Goal: Task Accomplishment & Management: Complete application form

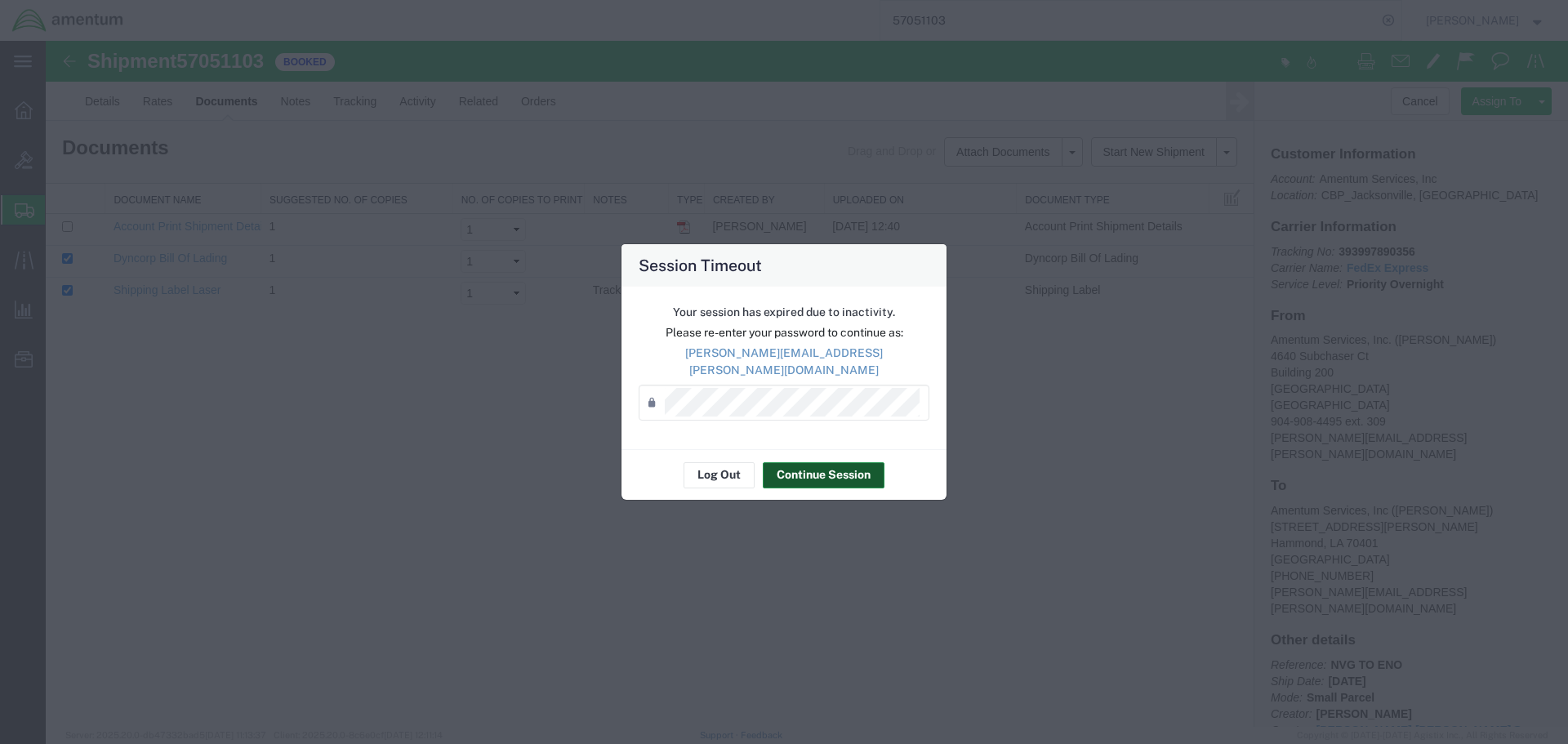
click at [829, 468] on button "Continue Session" at bounding box center [824, 475] width 121 height 26
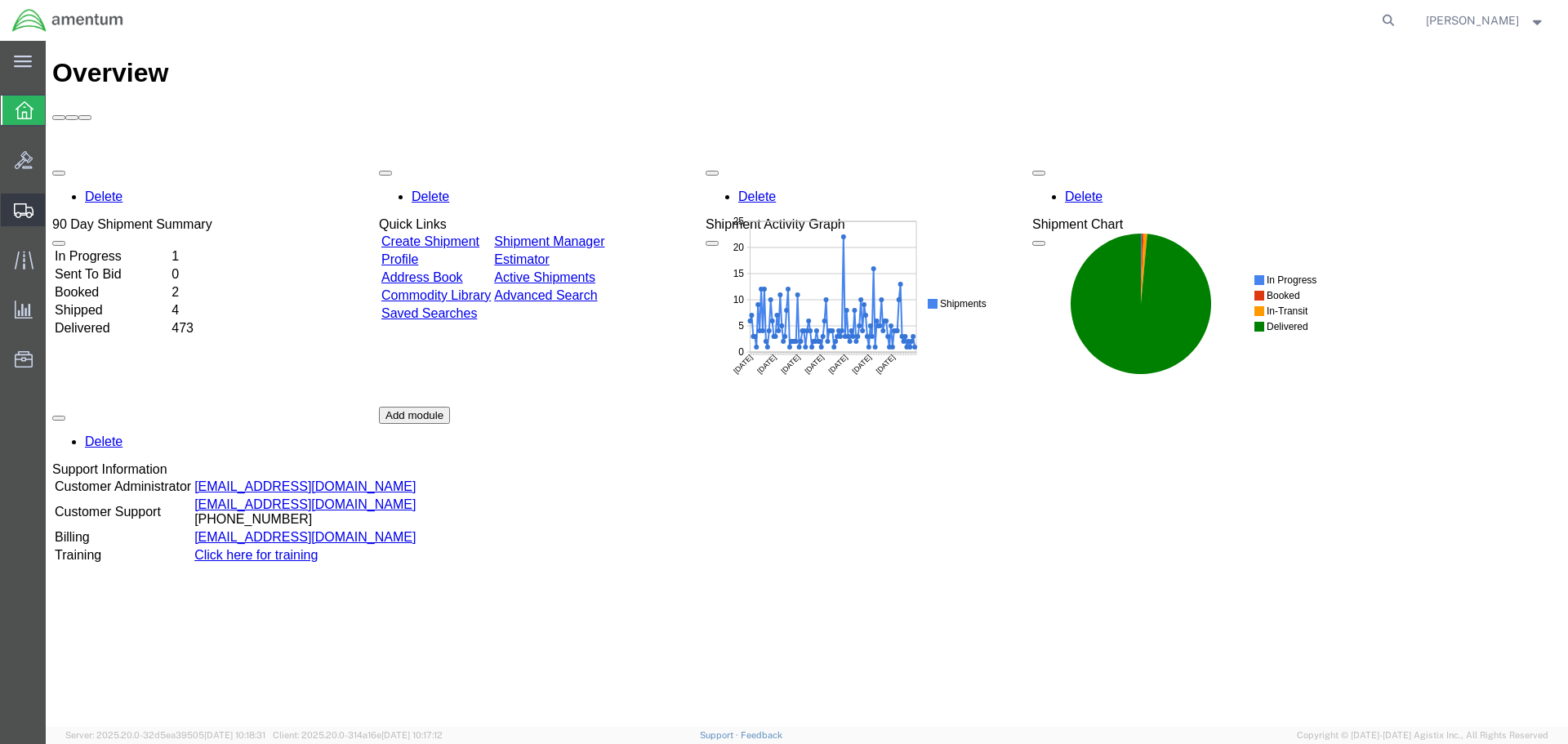
click at [0, 0] on span "Create Shipment" at bounding box center [0, 0] width 0 height 0
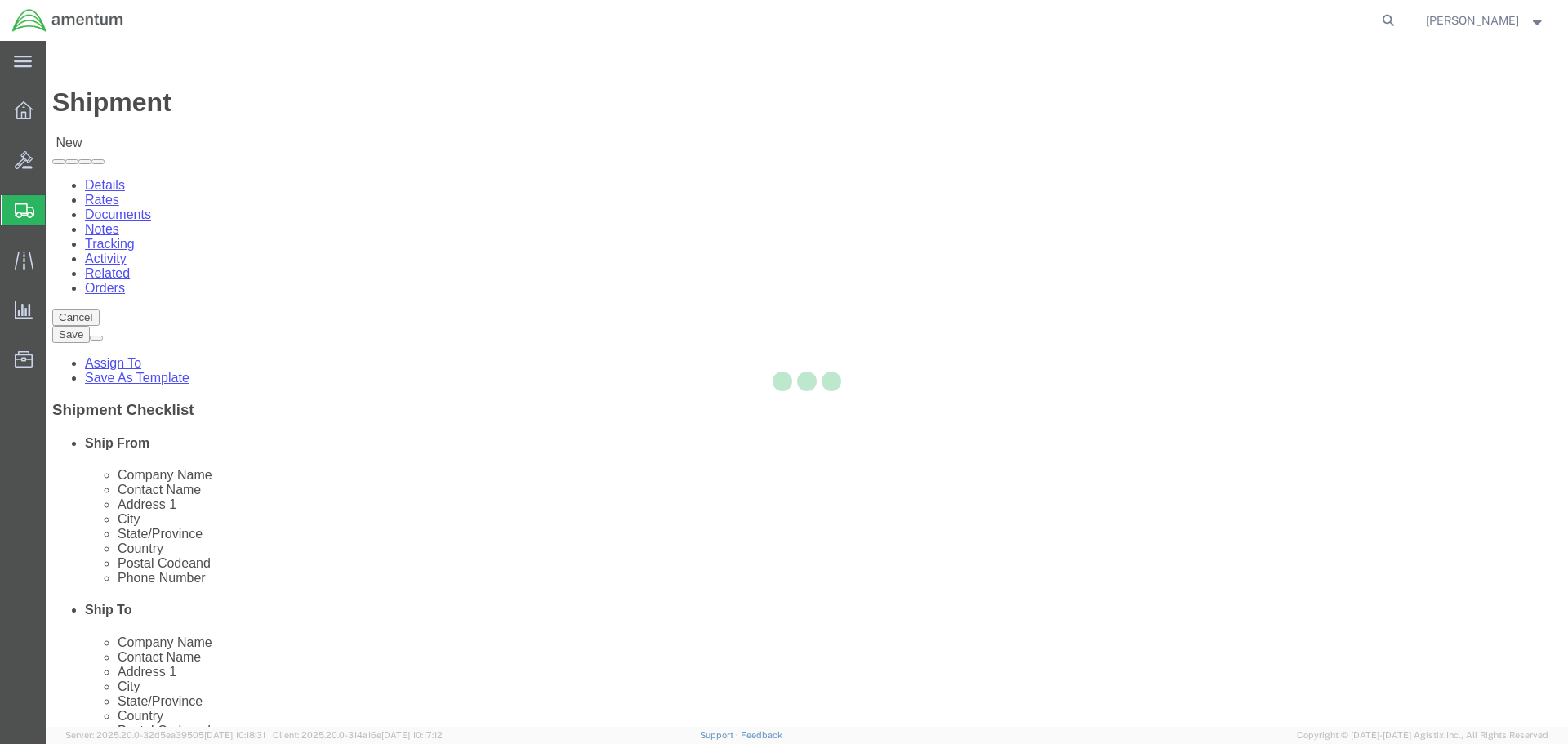
select select
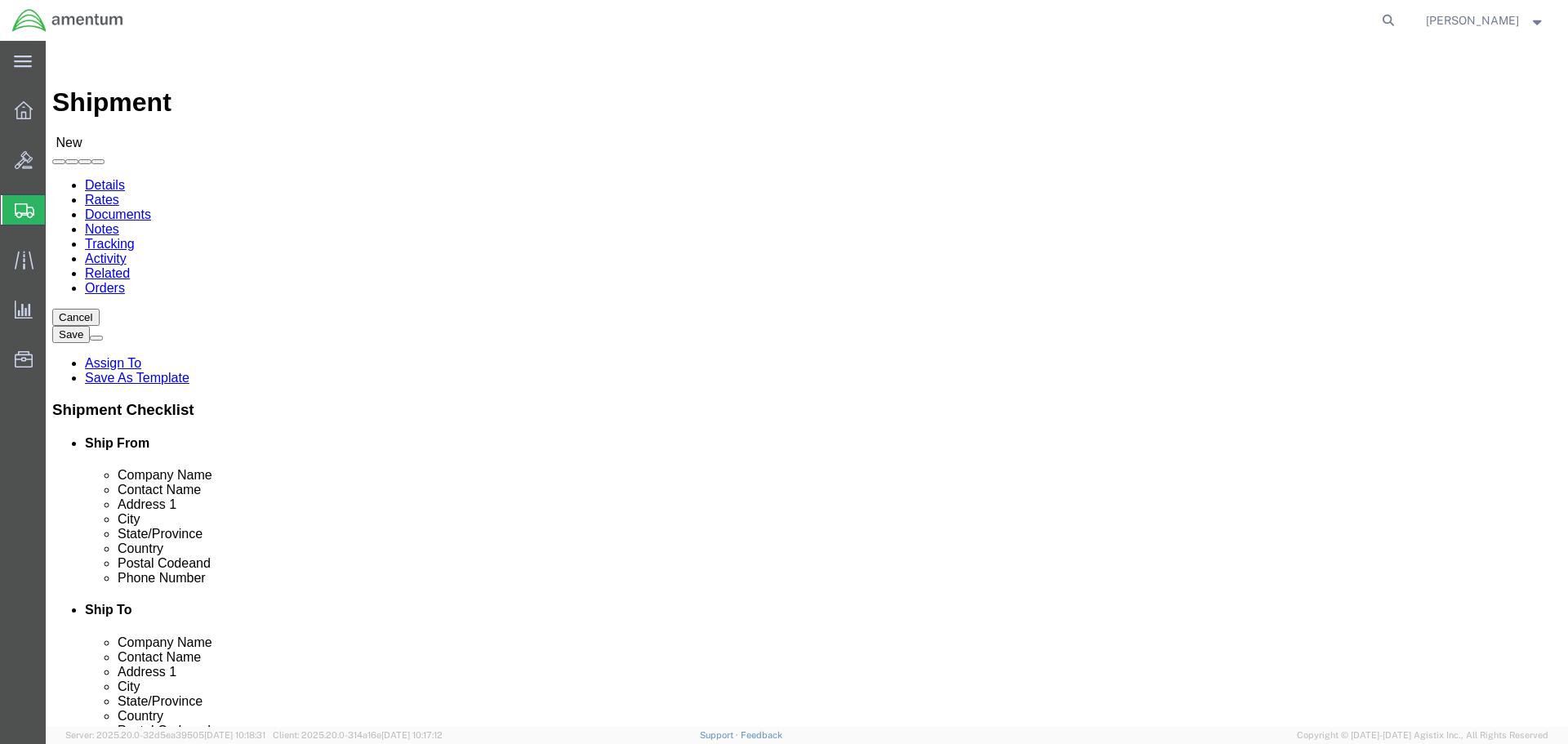
select select "MYPROFILE"
select select "FL"
click div "Ship From Location Location My Profile Location My Profile Location 1002-4122-6…"
click div "Ship To Location"
click input "text"
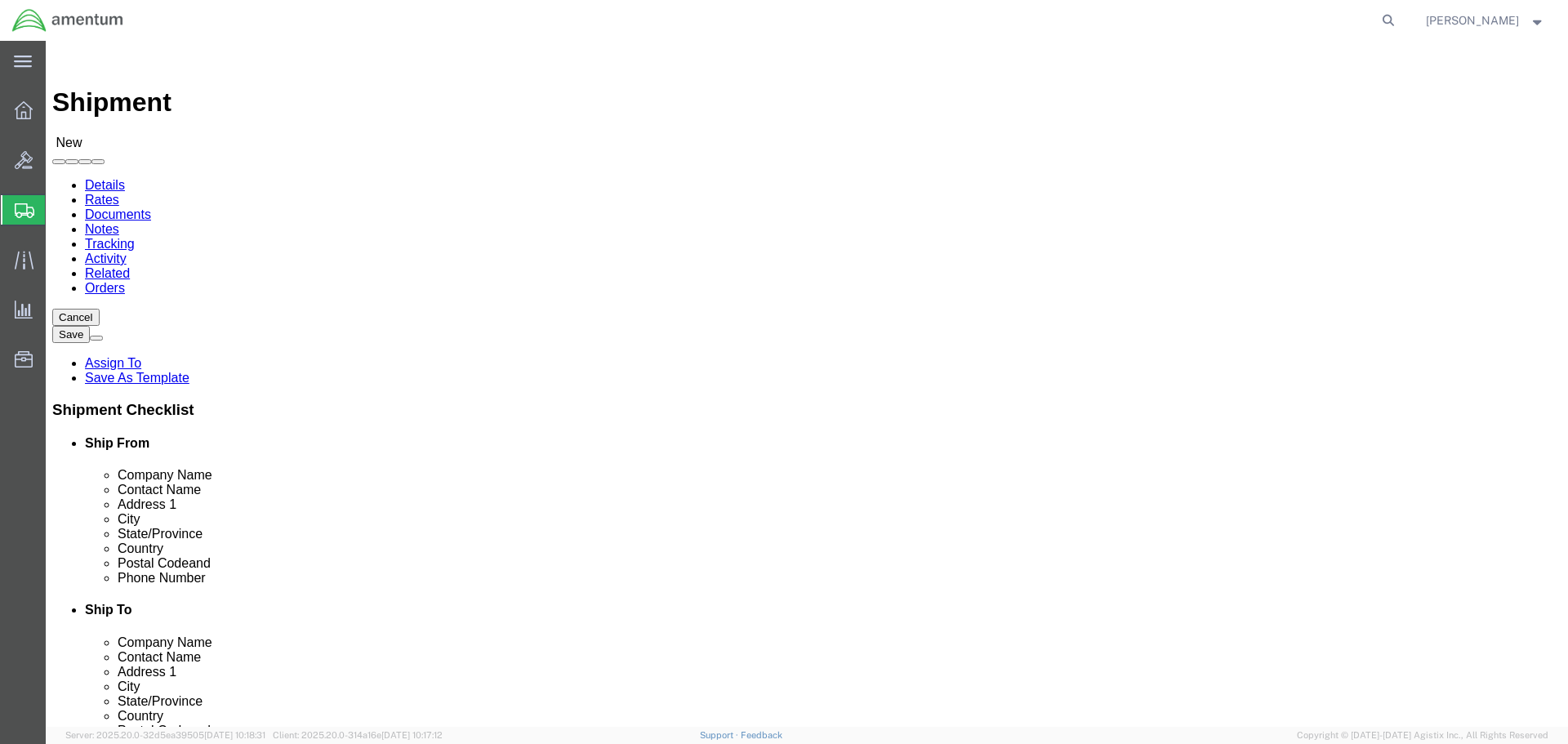
type input "U.S. Border Patrol Southwest Field Office"
type input "Garon Gruner"
click input "text"
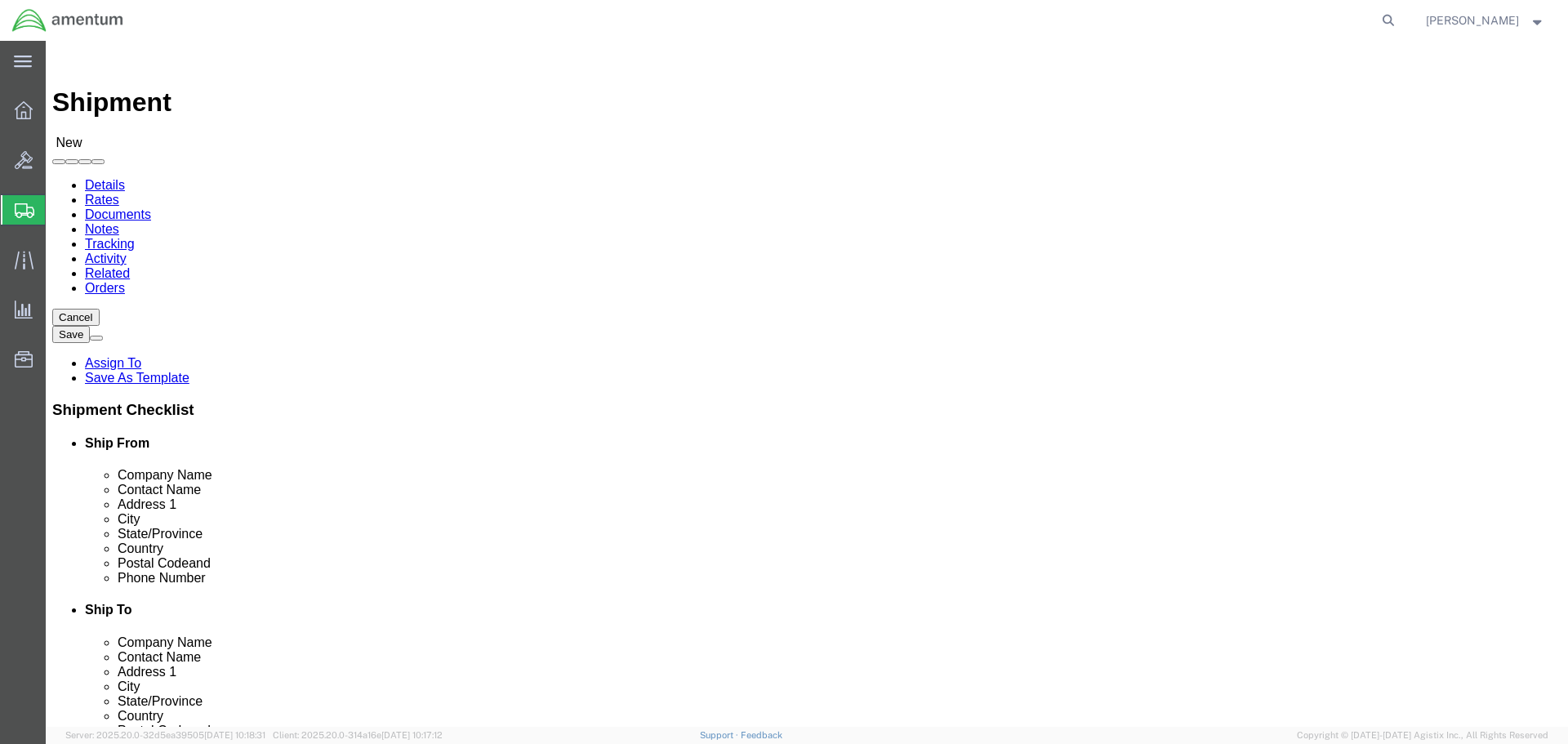
type input "6692 S. Memorial Place"
click input "Tuscon"
drag, startPoint x: 835, startPoint y: 431, endPoint x: 845, endPoint y: 432, distance: 10.0
click input "Tuscon"
type input "Tucson"
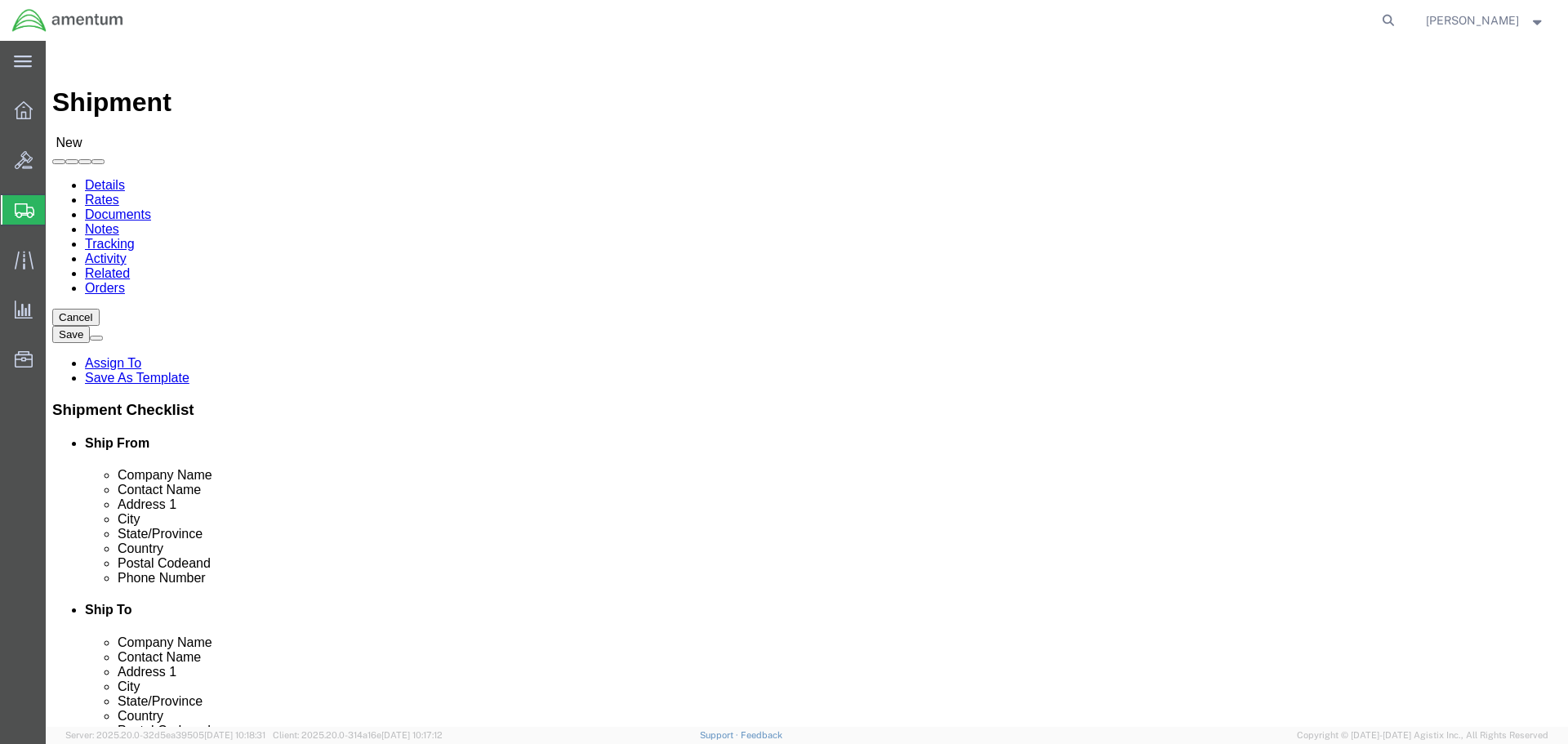
scroll to position [4965, 0]
click input "Postal Code"
type input "85756"
click input "text"
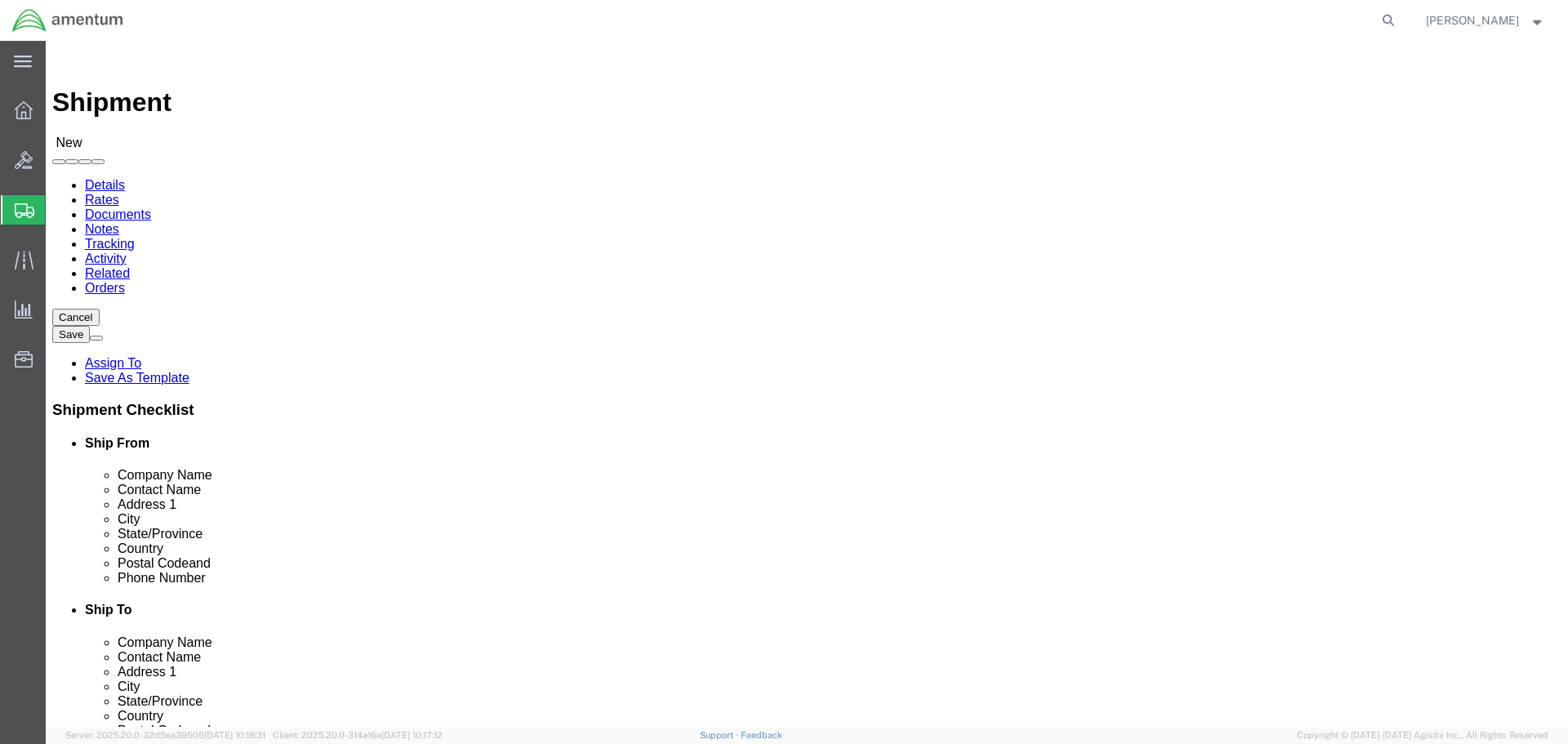
type input "904-908-4495"
click div
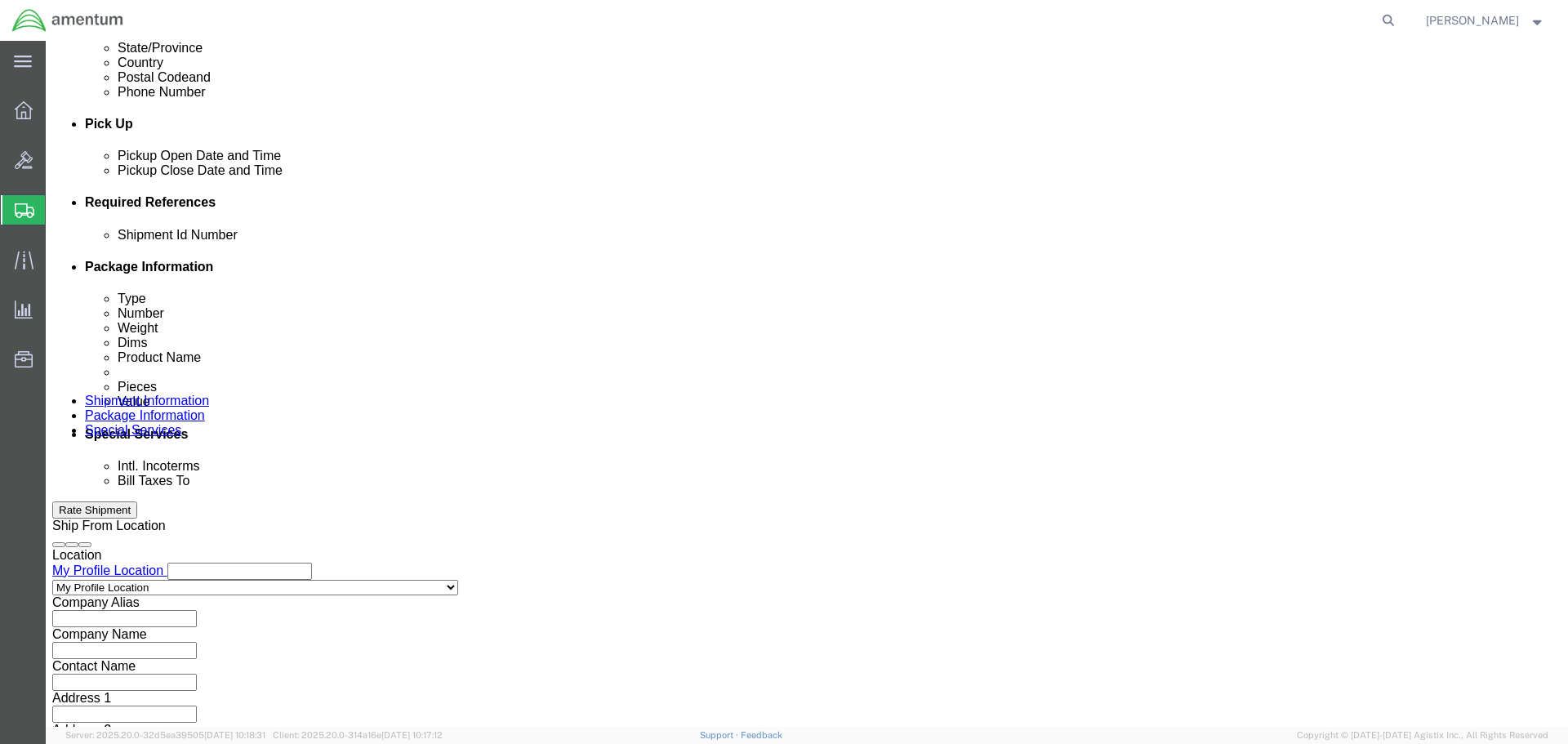
scroll to position [572, 0]
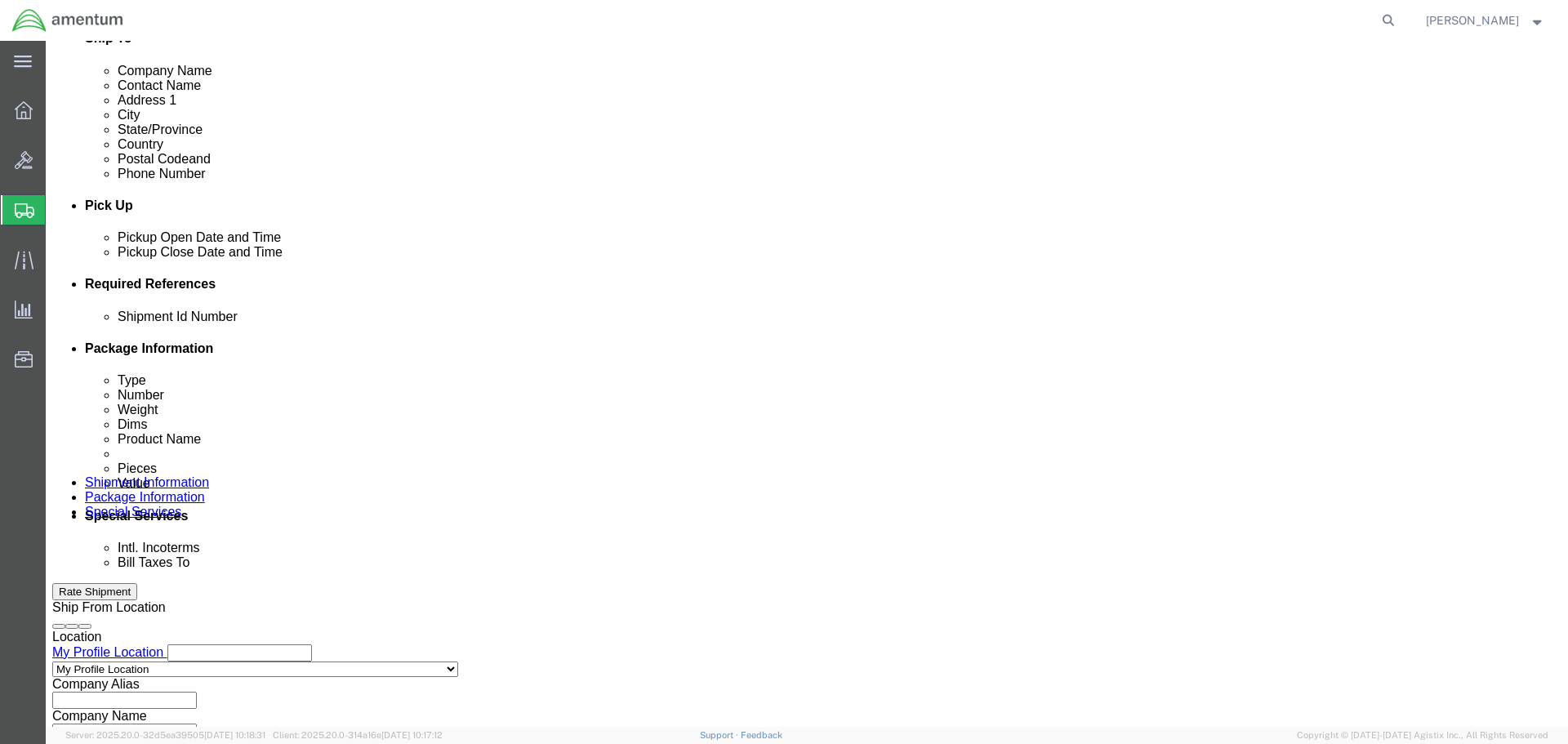
click input "text"
type input "Epsilon 180 camera"
click div "Epsilon 180 camera"
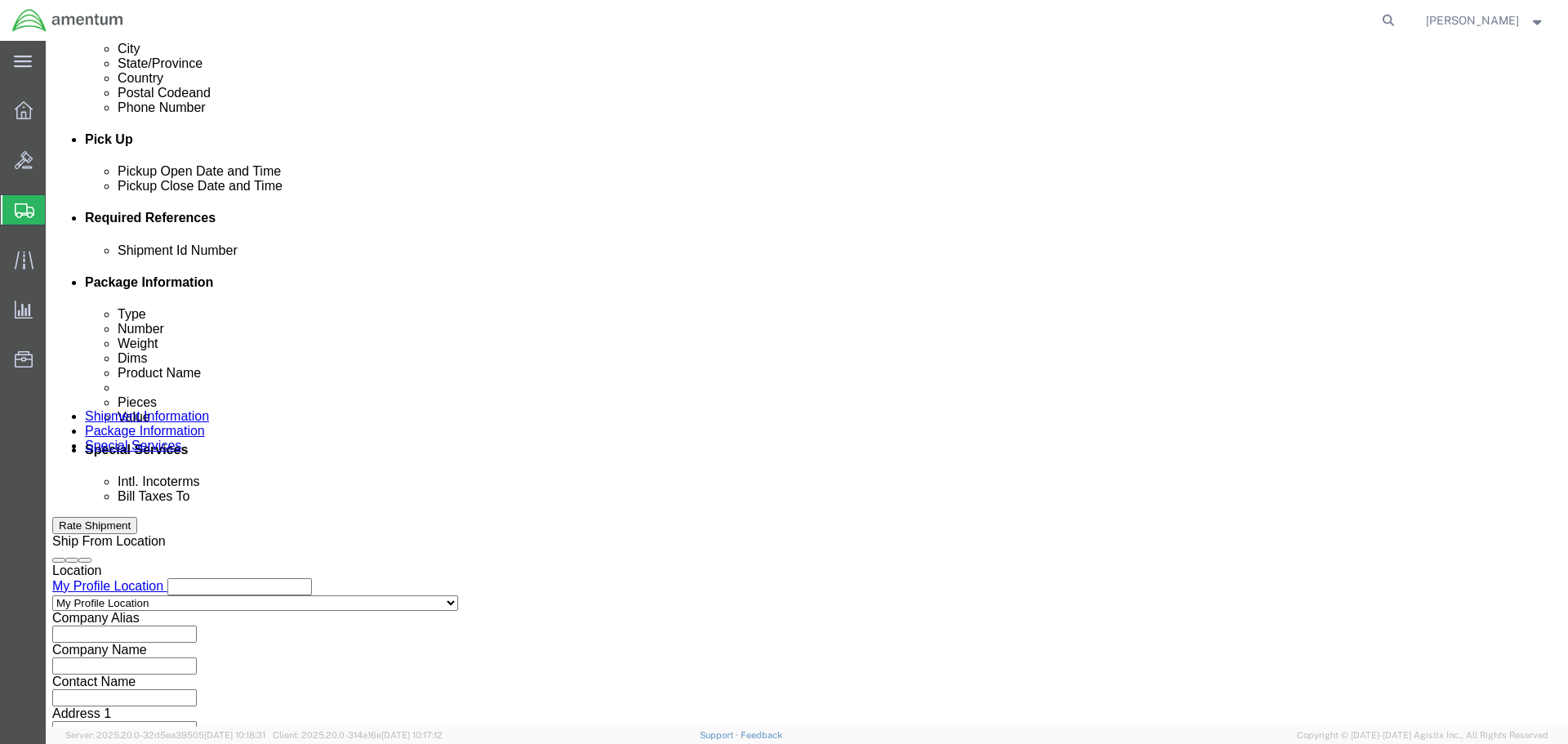
scroll to position [716, 0]
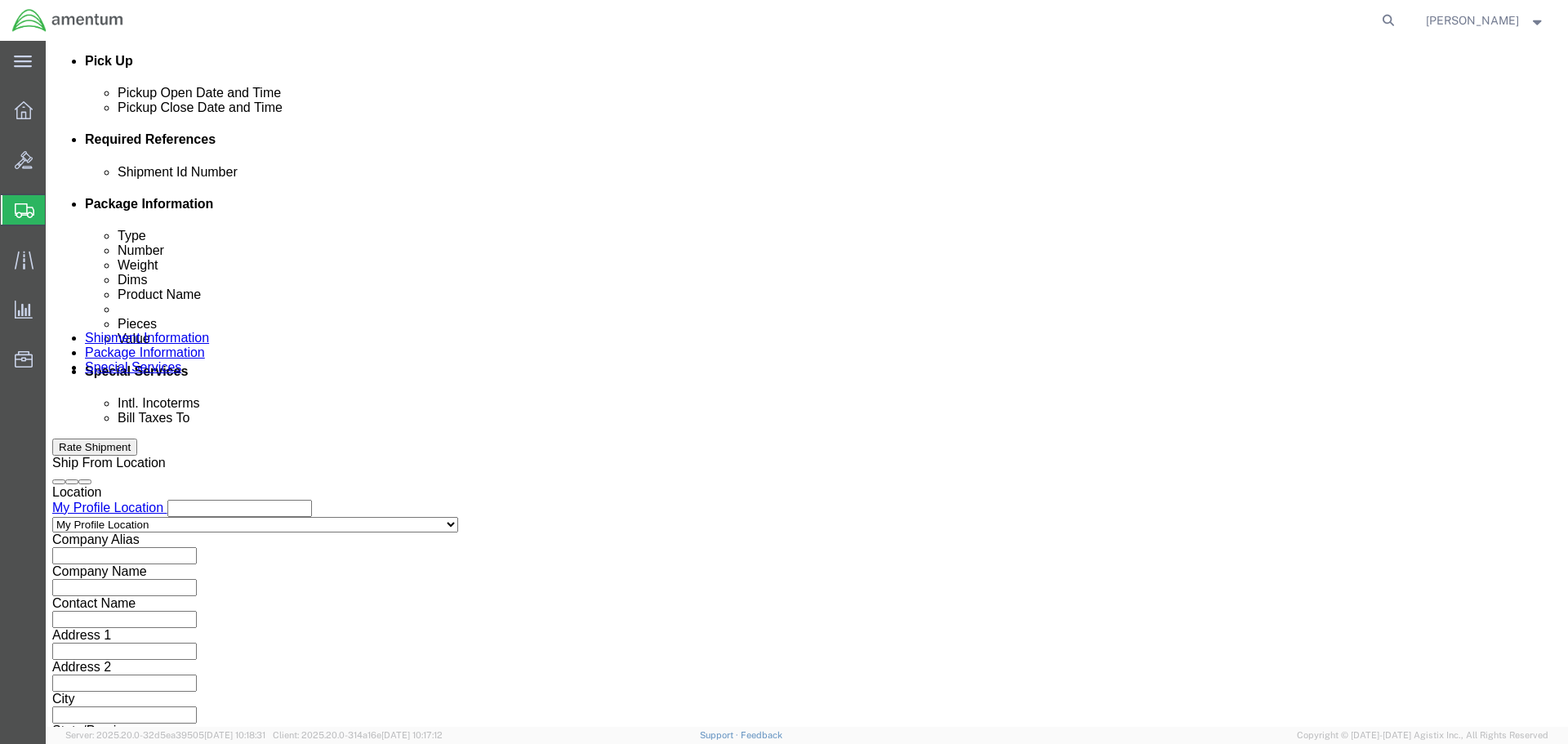
click button "Add reference"
click select "Select Account Type Activity ID Airline Appointment Number ASN Batch Request # …"
select select "PROJNUM"
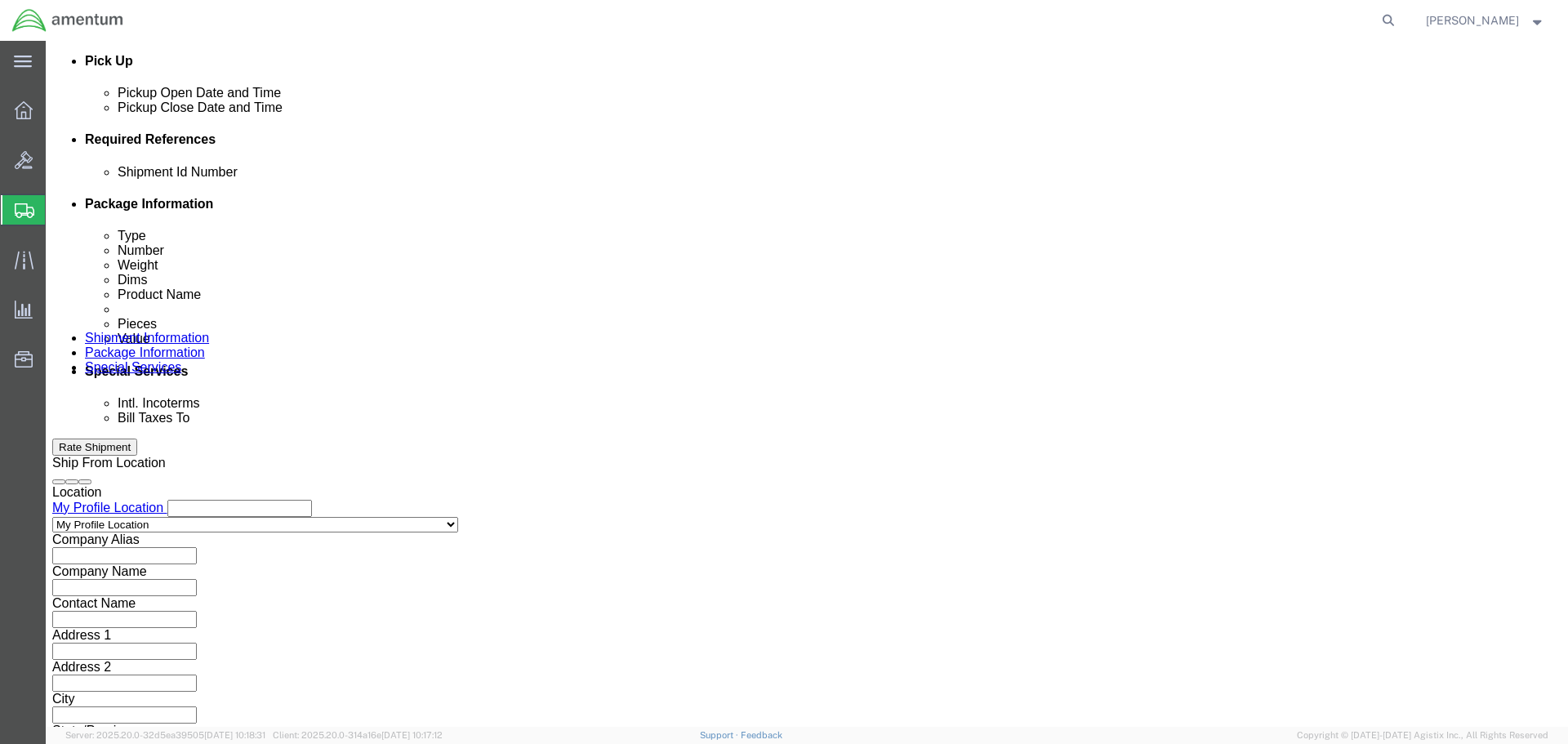
click select "Select Account Type Activity ID Airline Appointment Number ASN Batch Request # …"
select select "DEPT"
click select "Select Account Type Activity ID Airline Appointment Number ASN Batch Request # …"
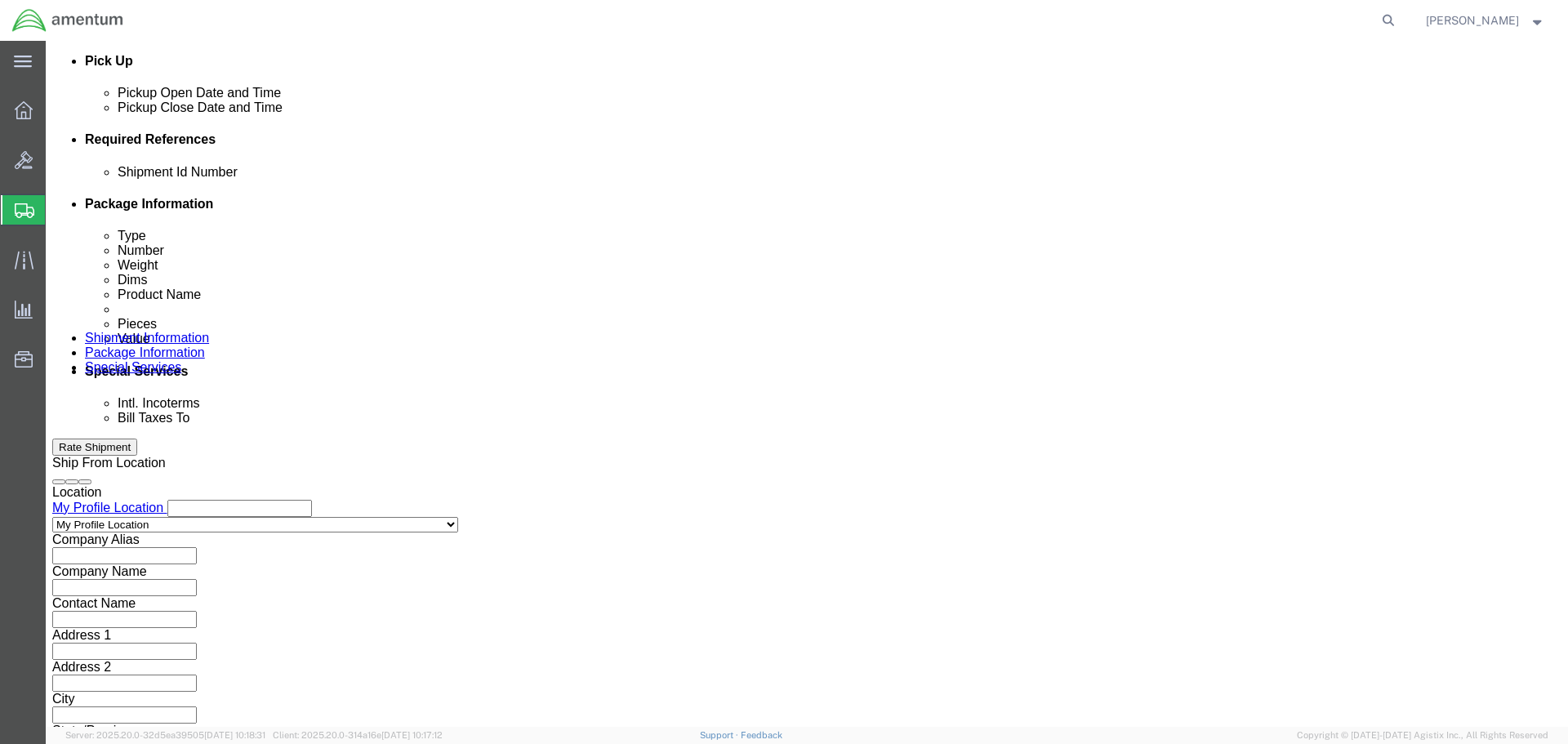
click input "text"
type input "c"
type input "CBP"
click input "text"
click select "Select Account Type Activity ID Airline Appointment Number ASN Batch Request # …"
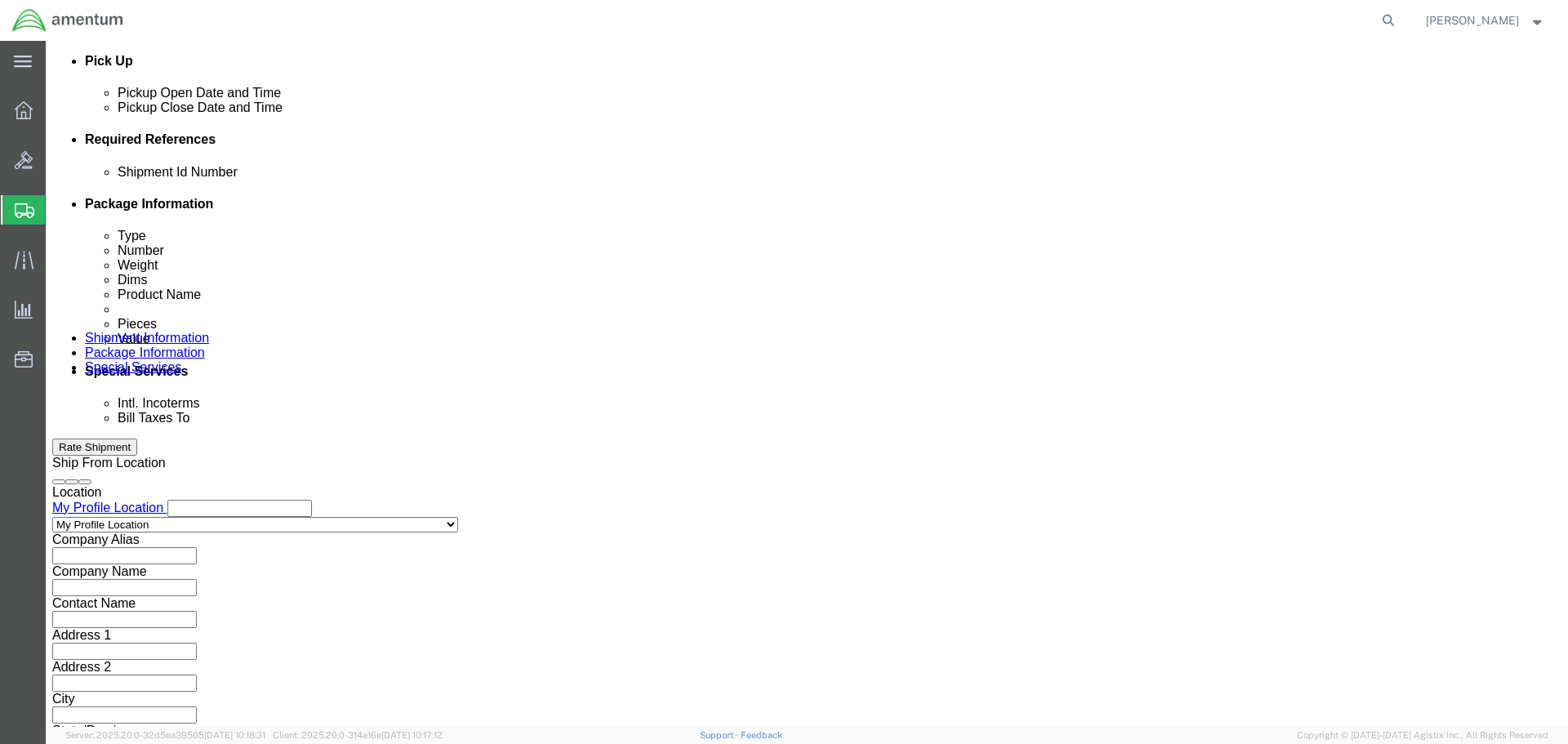
select select "CUSTREF"
click select "Select Account Type Activity ID Airline Appointment Number ASN Batch Request # …"
click input "text"
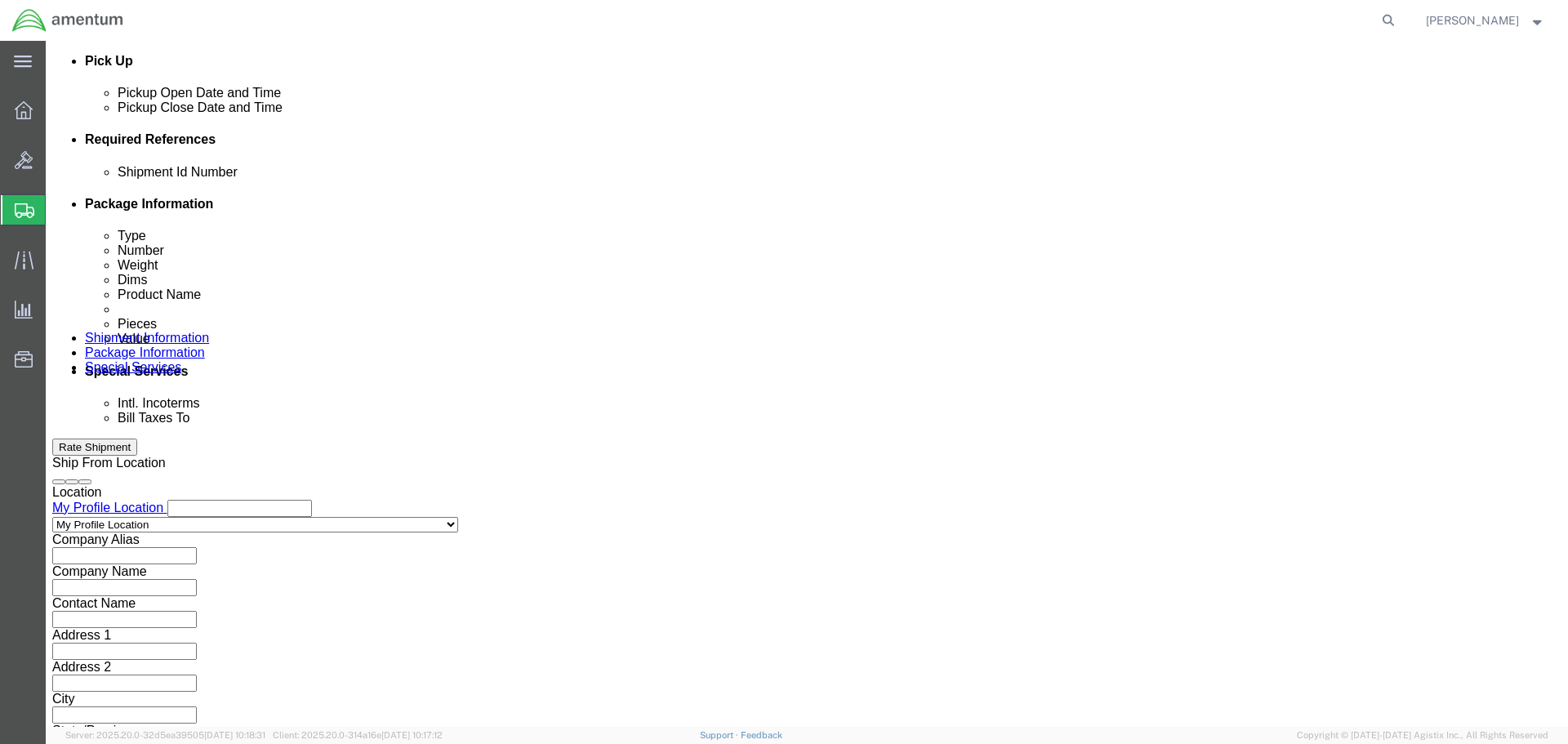
type input "6118.04.03.2219.000.SER.0000"
click div "Shipment Id Number Epsilon 180 camera Select Account Type Activity ID Airline A…"
click input "text"
type input "Camera"
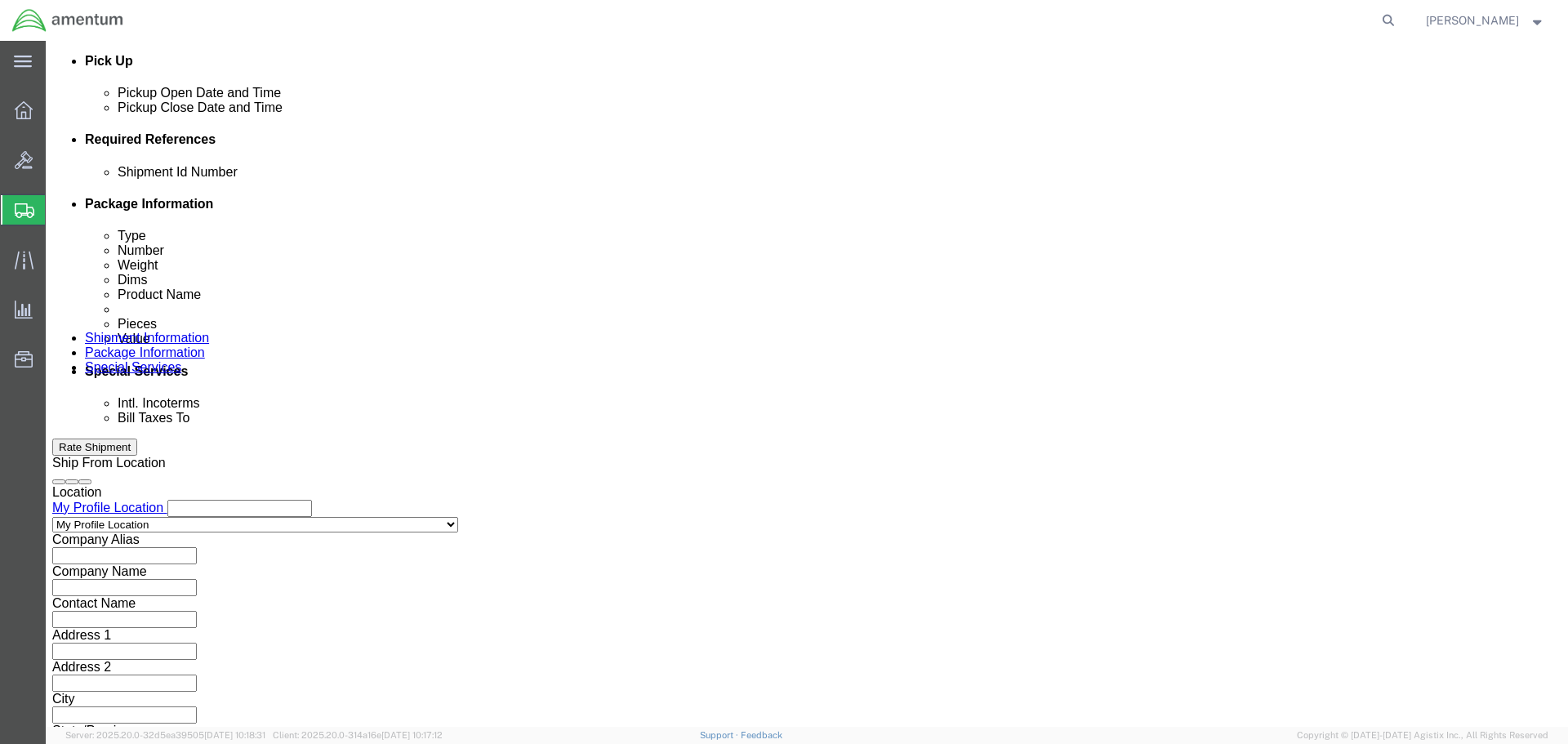
click div "Shipment Id Number Epsilon 180 camera Select Account Type Activity ID Airline A…"
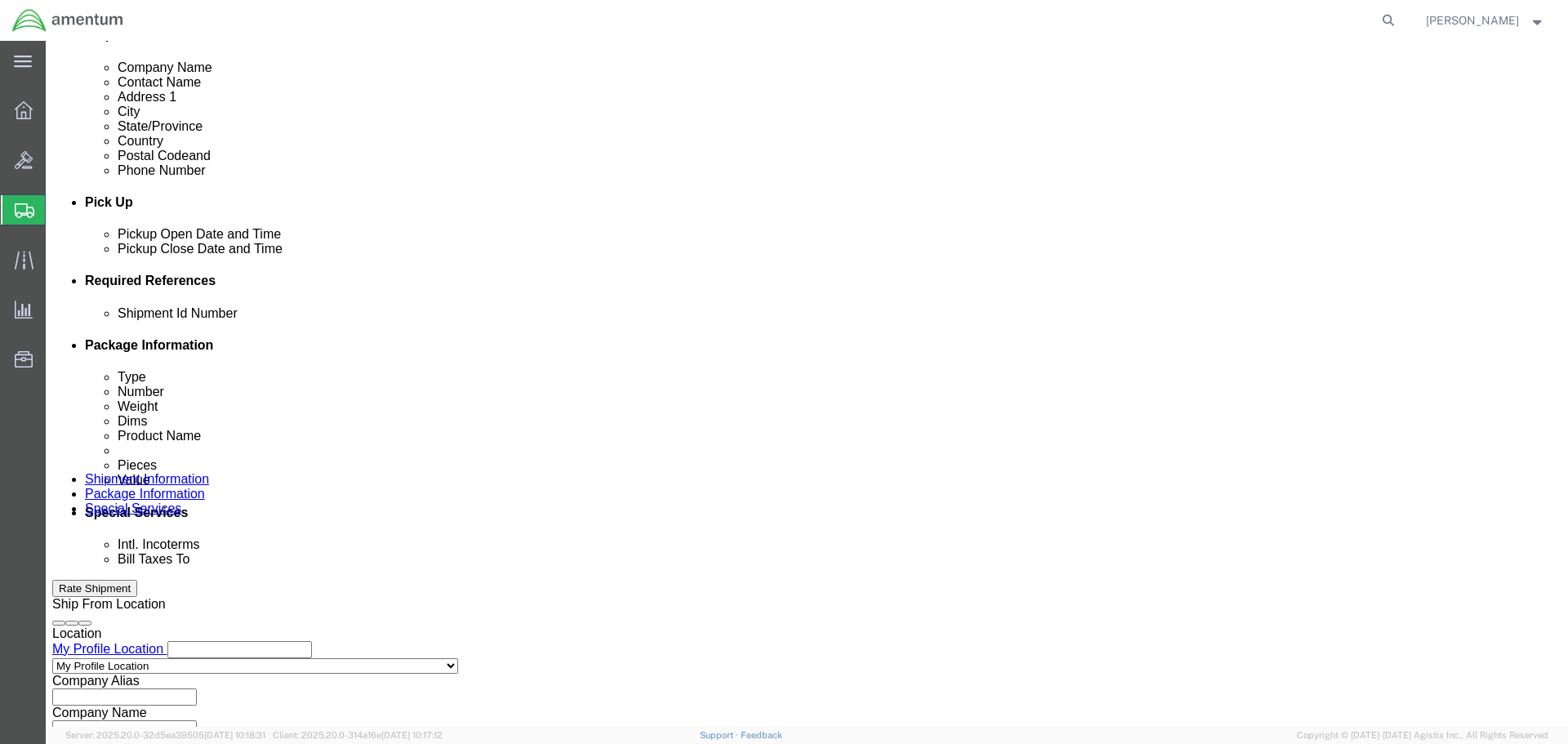
scroll to position [747, 0]
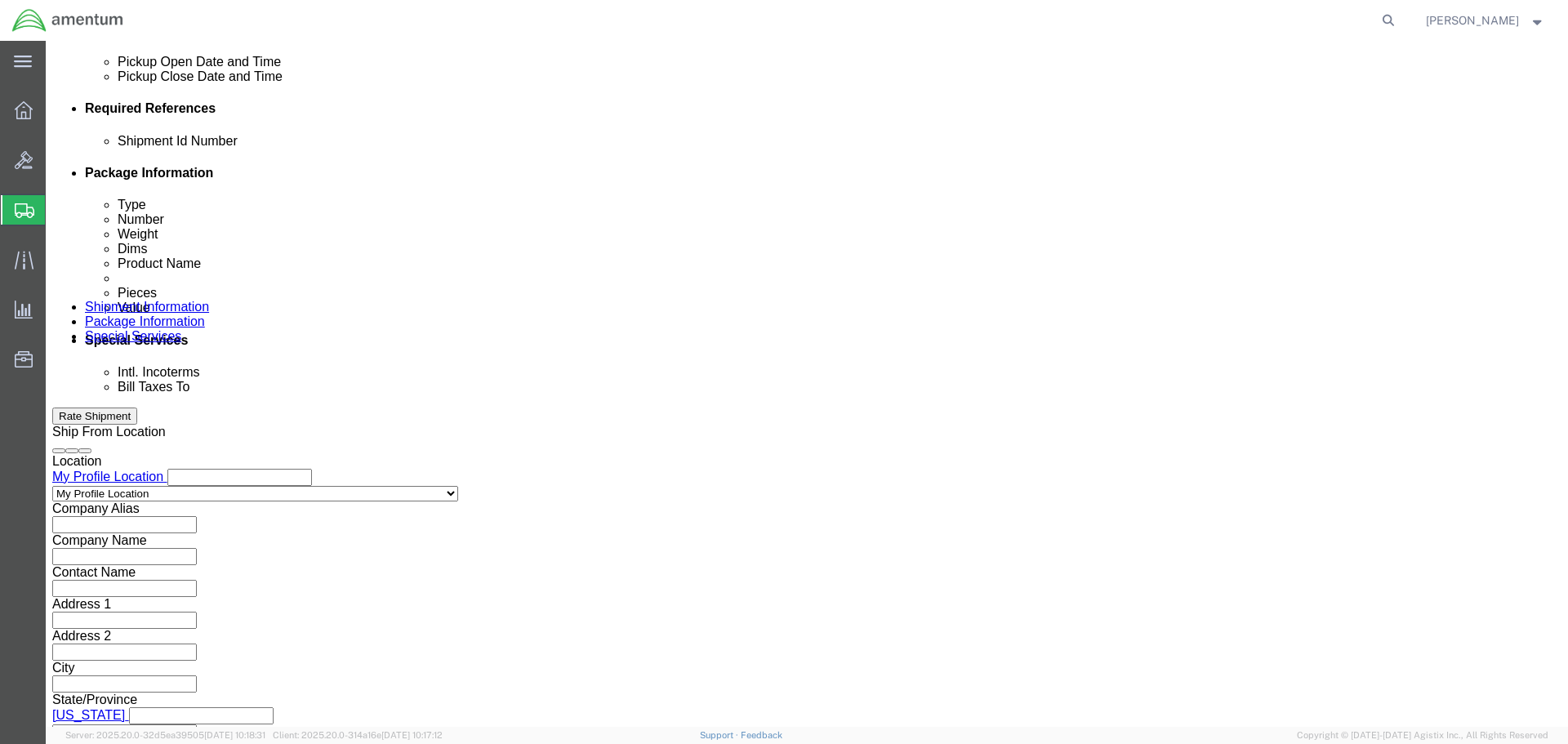
drag, startPoint x: 1142, startPoint y: 617, endPoint x: 1104, endPoint y: 580, distance: 53.0
click button "Continue"
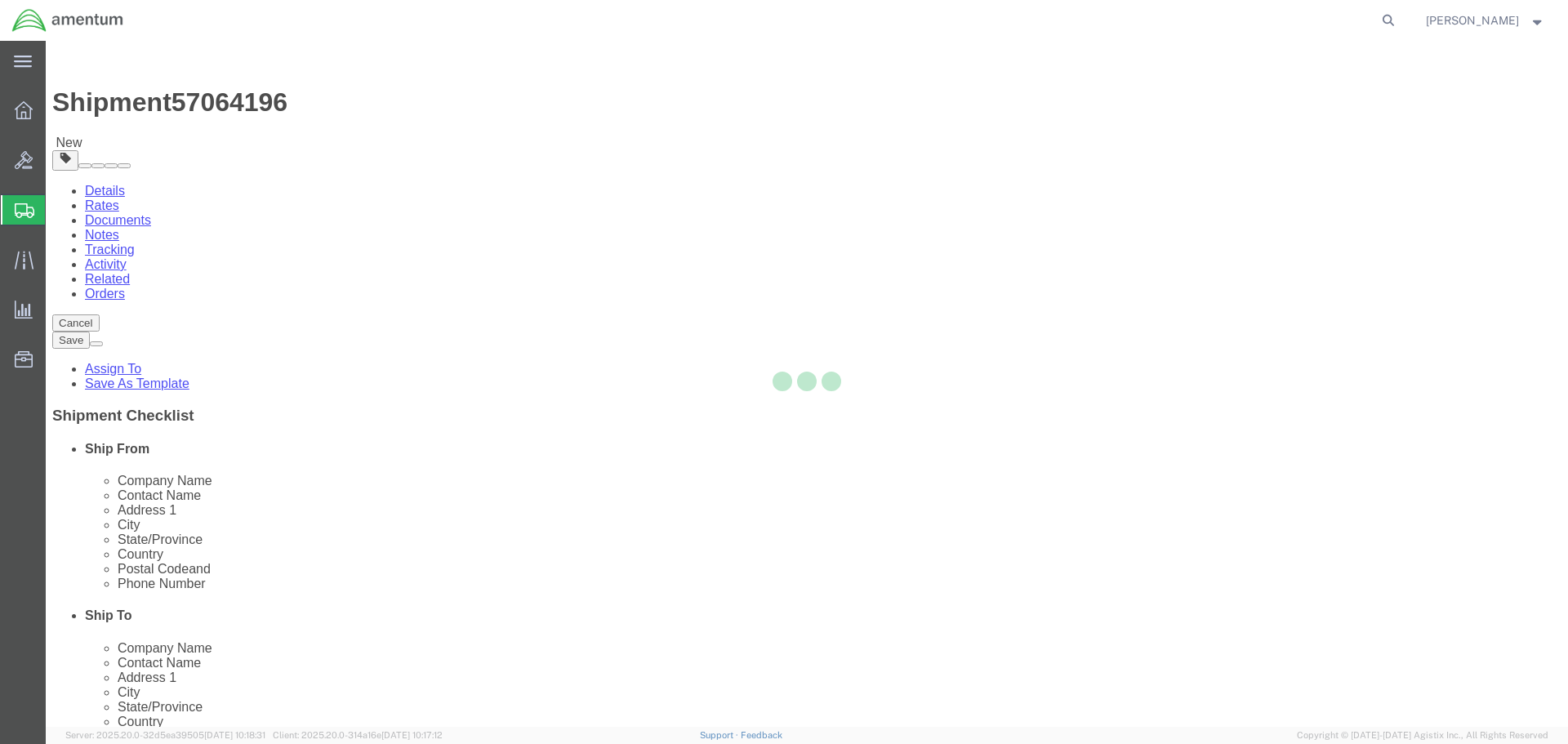
select select "CBOX"
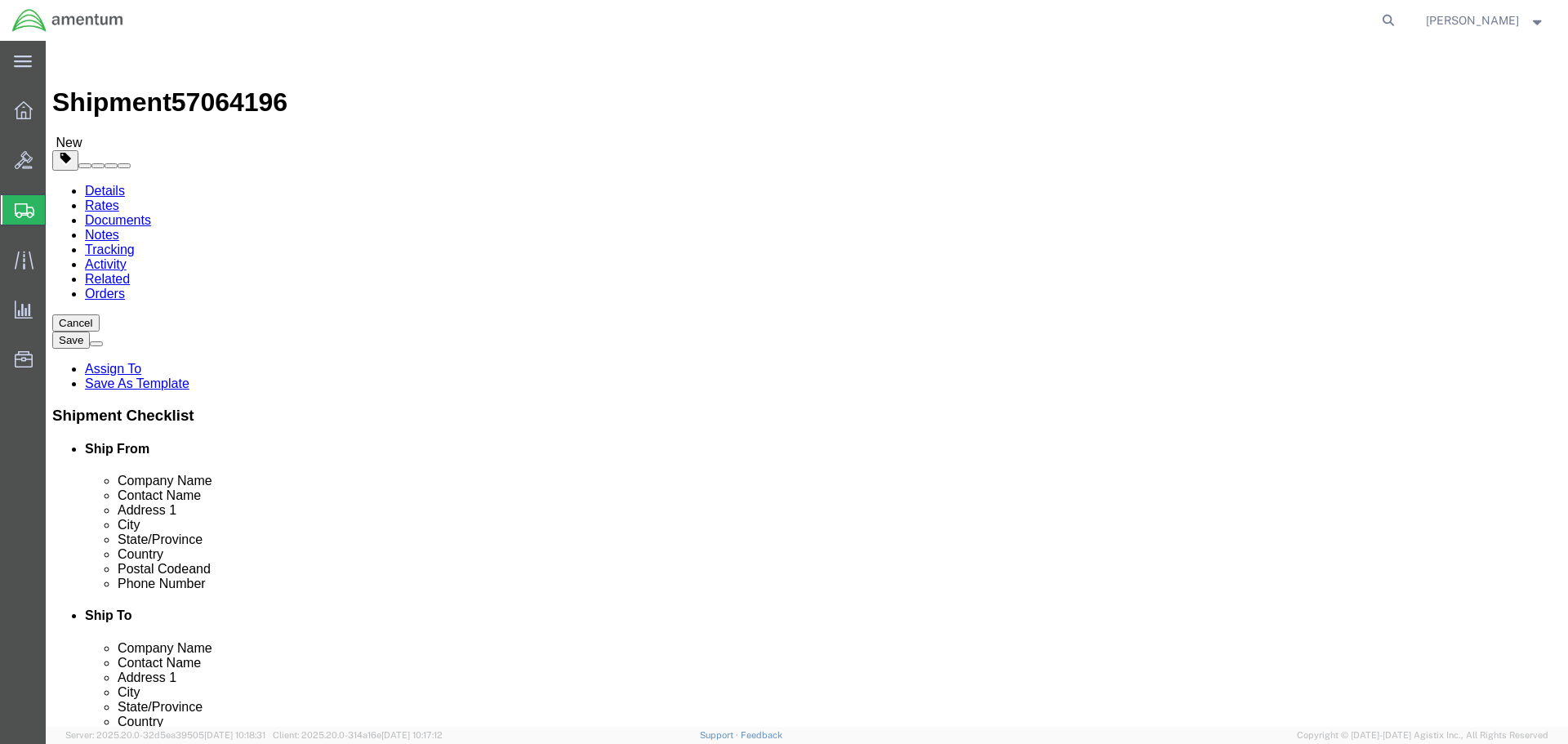
click div "1"
click input "text"
type input "16"
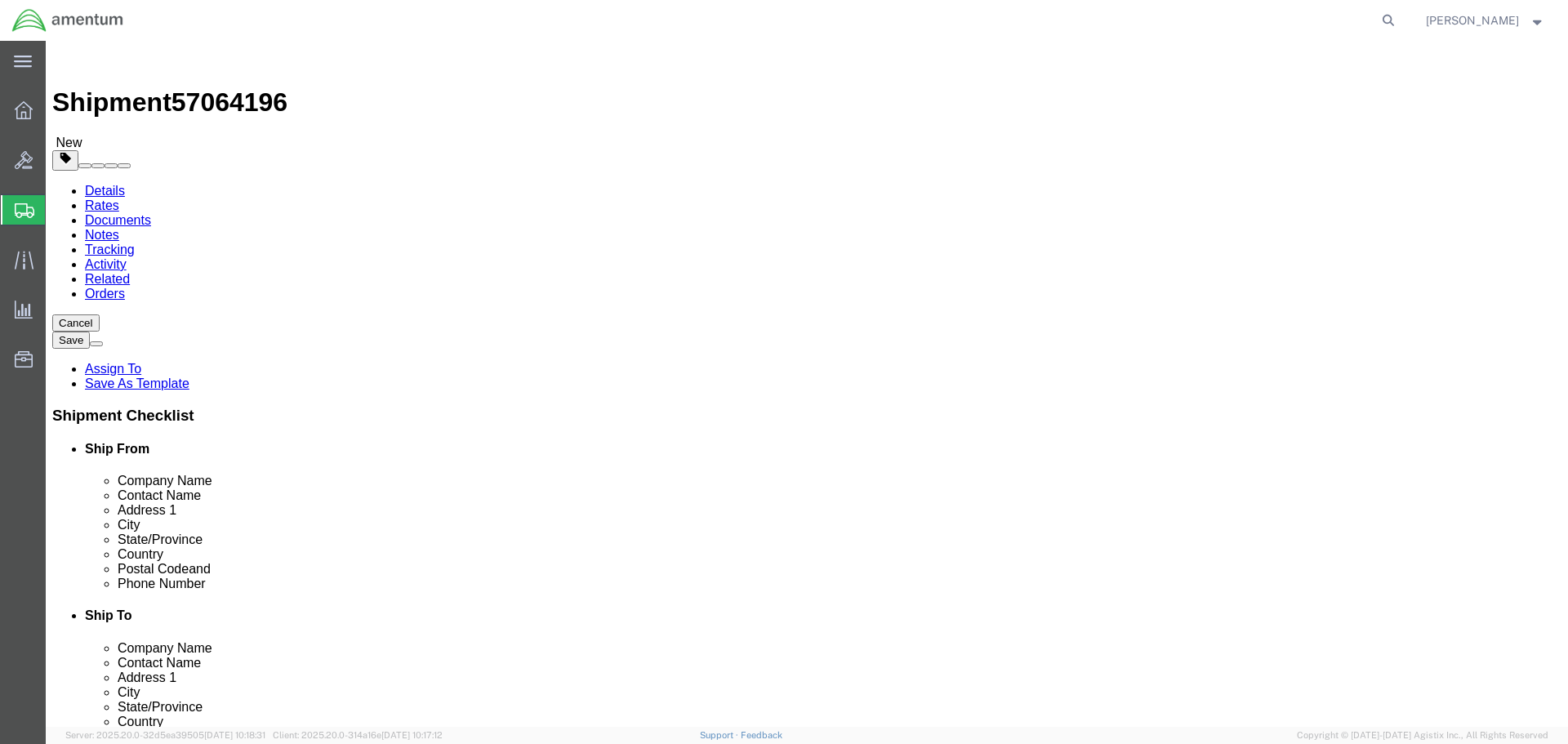
type input "16"
drag, startPoint x: 226, startPoint y: 391, endPoint x: 218, endPoint y: 398, distance: 10.6
click div "Package Type Select BCK Boxes Bale(s) Basket(s) Bolt(s) Bottle(s) Buckets Bulk …"
type input "38"
click div "Package Content # 1 x Package Type Select BCK Boxes Bale(s) Basket(s) Bolt(s) B…"
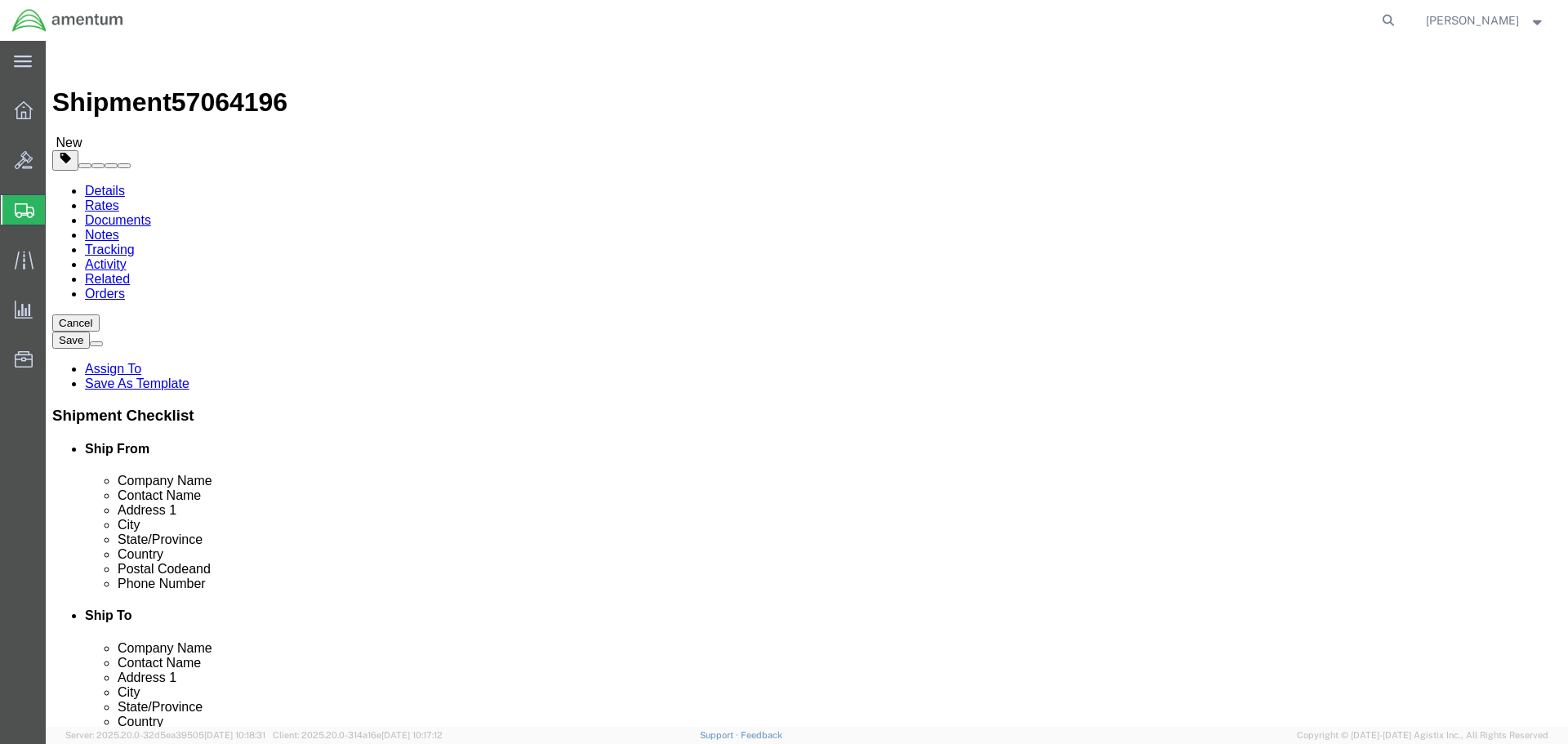
click link "Add Content"
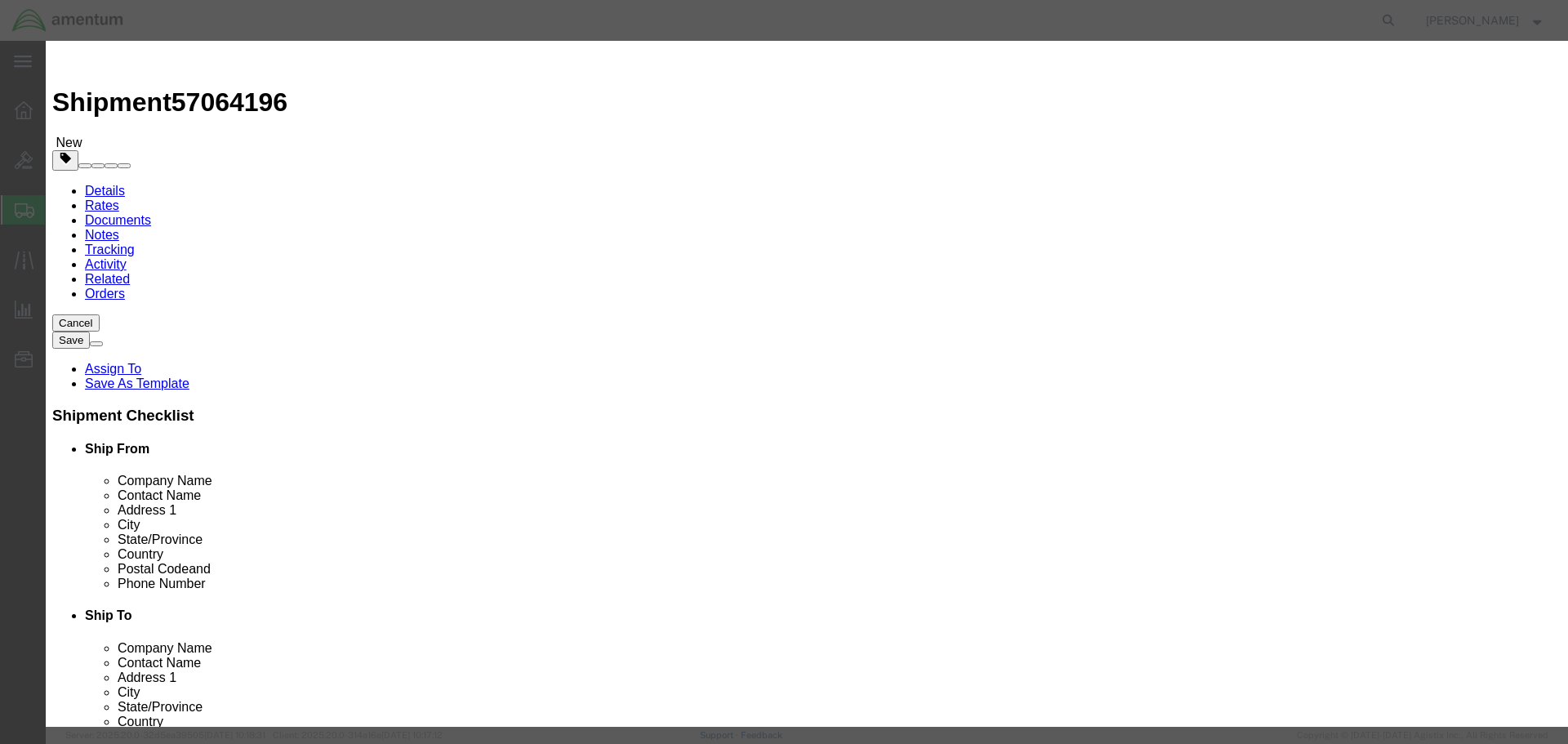
click input "text"
type input "Isolation Collar"
type input "2"
click input "text"
type input "5000"
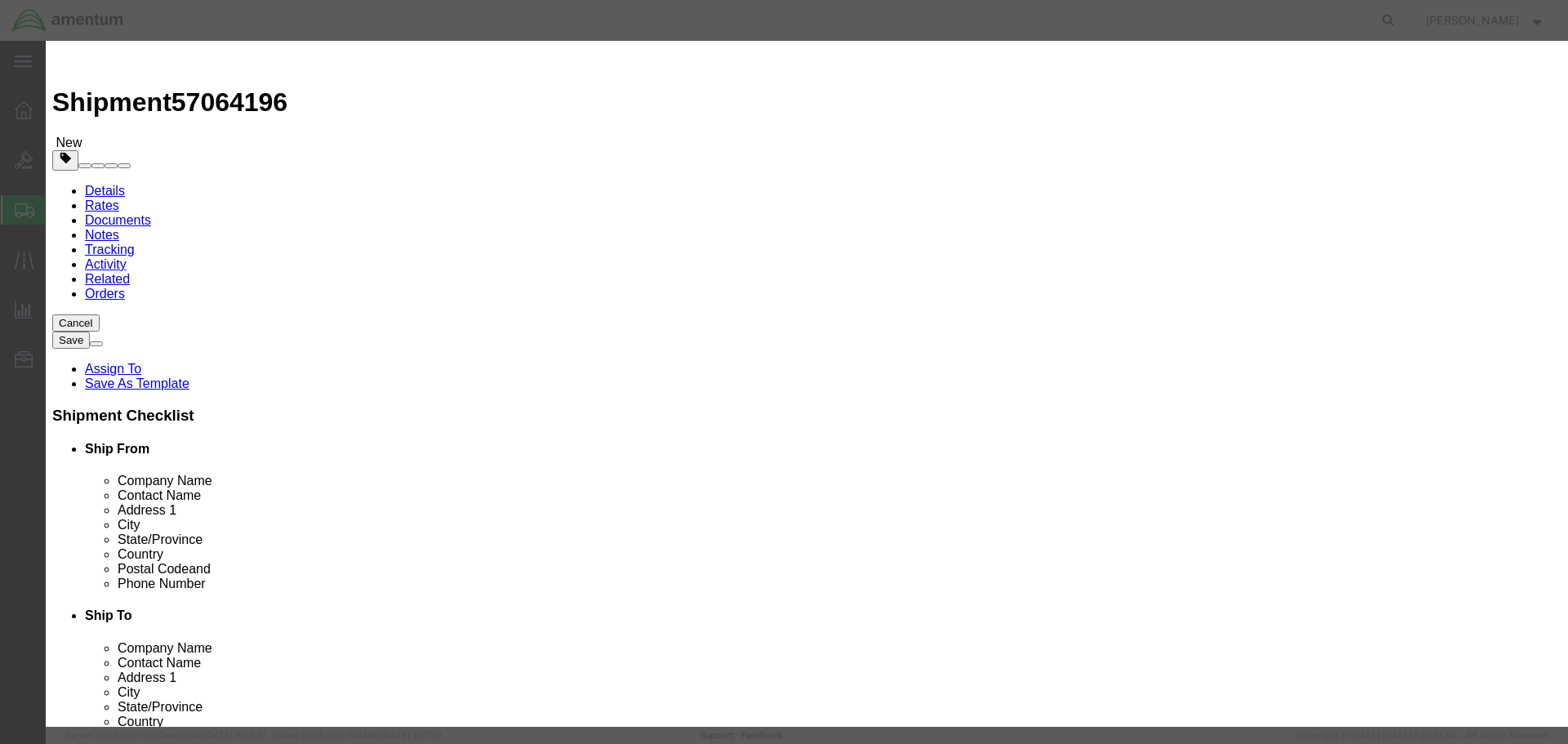
click div "Description Commodity Category Select Country Of Origin Select Afghanistan Ålan…"
click select "Select 50 55 60 65 70 85 92.5 100 125 175 250 300 400"
click label "Serial"
click select "Select 50 55 60 65 70 85 92.5 100 125 175 250 300 400"
click label "Serial"
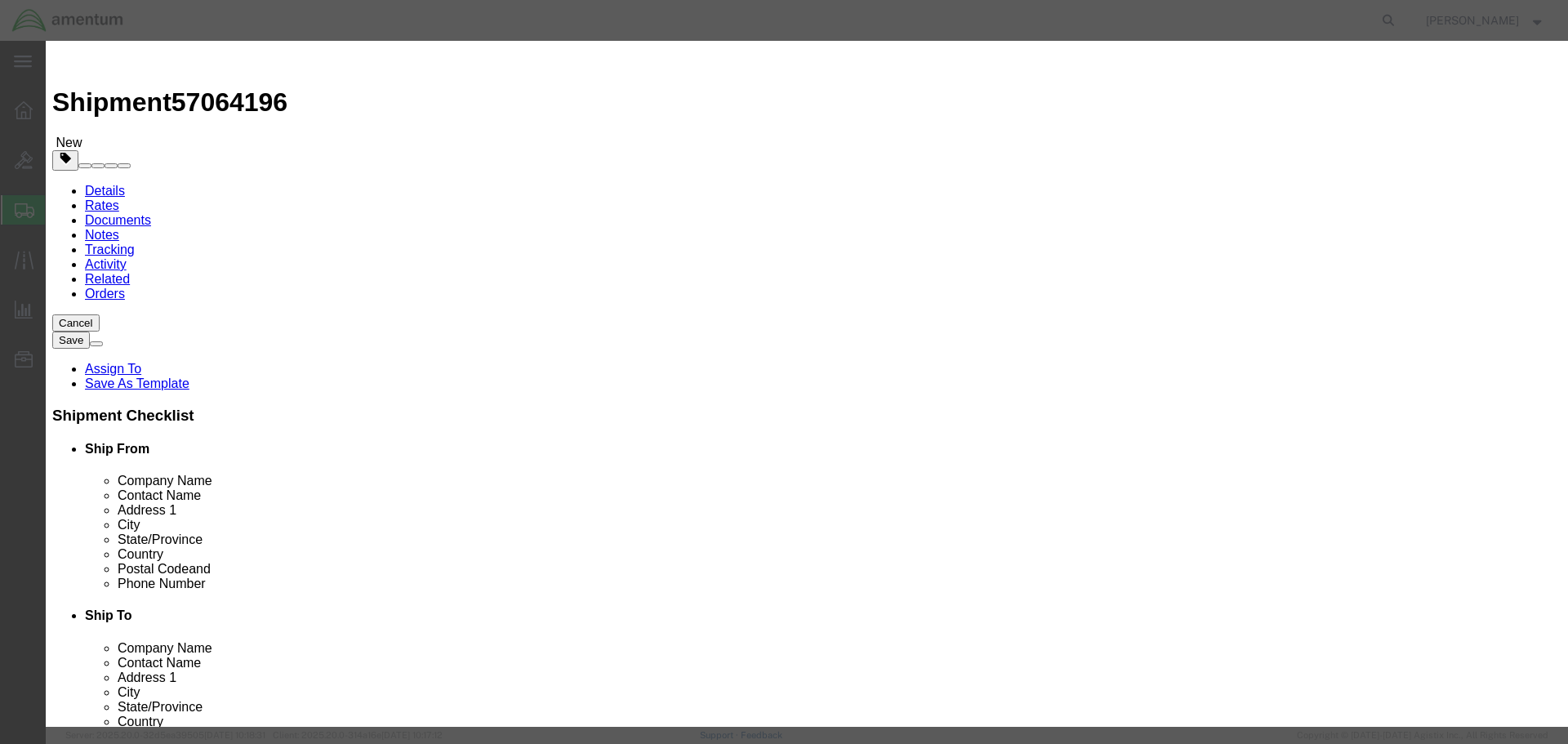
click div "Description Commodity Category Select Country Of Origin Select Afghanistan Ålan…"
click button "Save & Close"
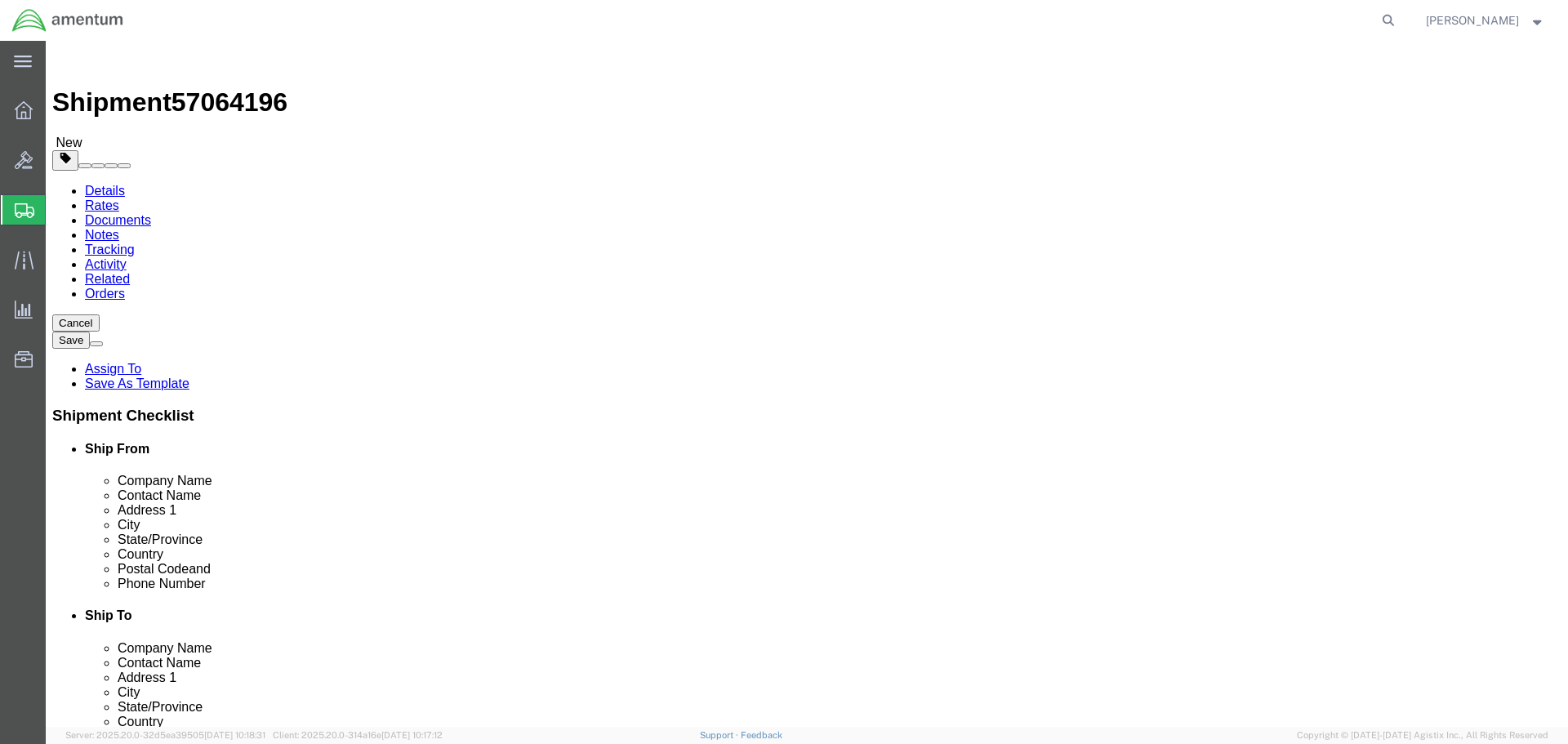
click link "Add Package"
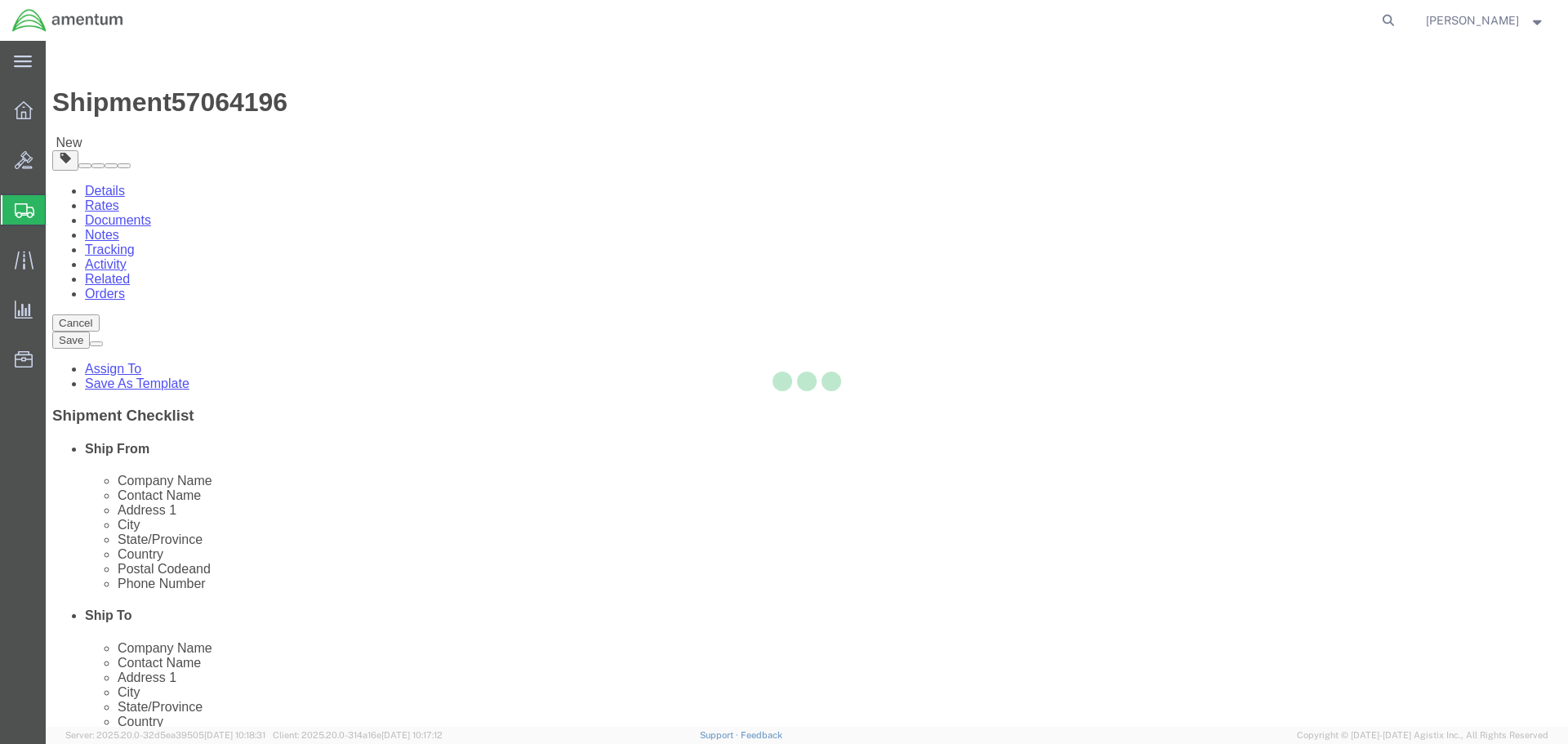
select select "CBOX"
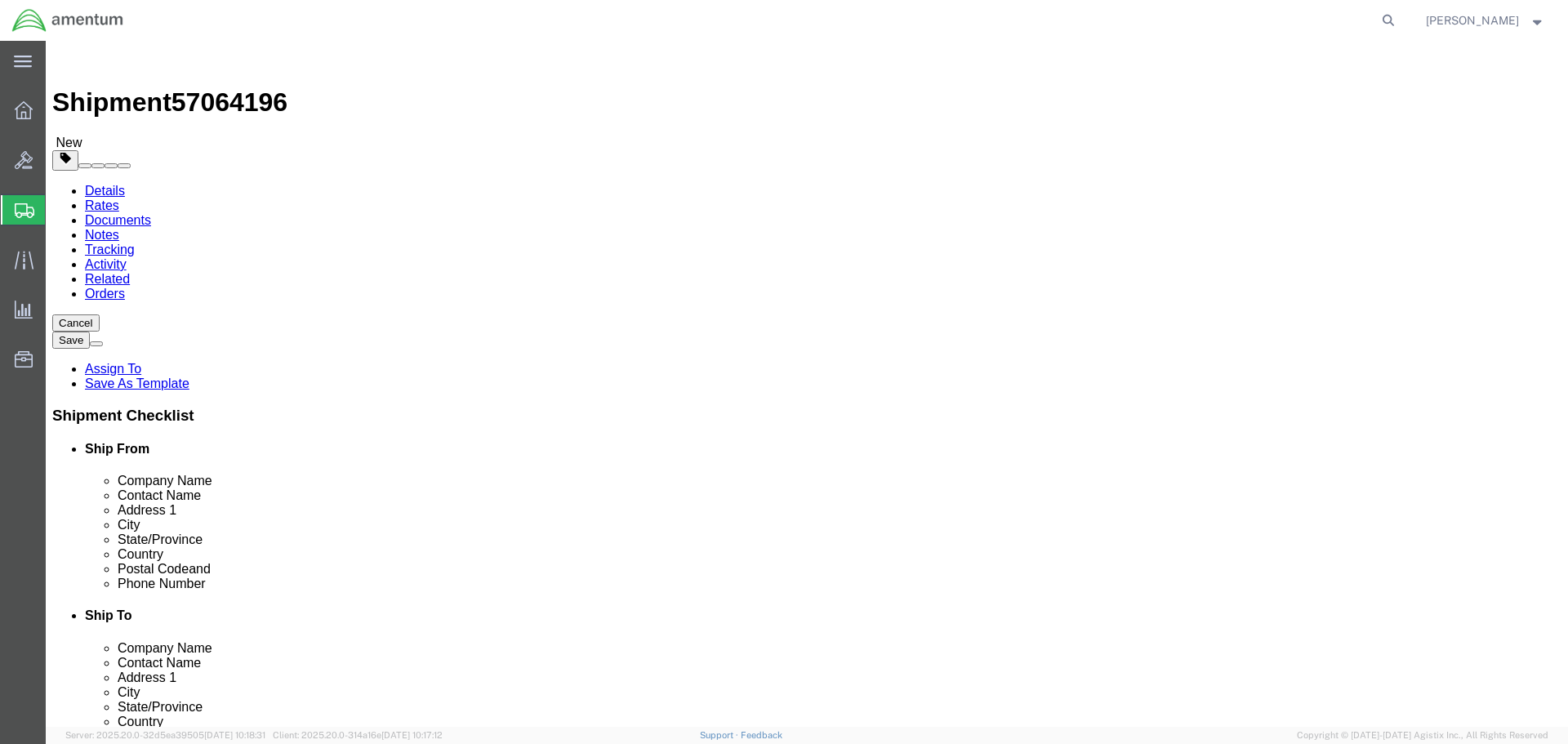
drag, startPoint x: 845, startPoint y: 317, endPoint x: 812, endPoint y: 322, distance: 33.4
click input "1"
click input "text"
type input "20"
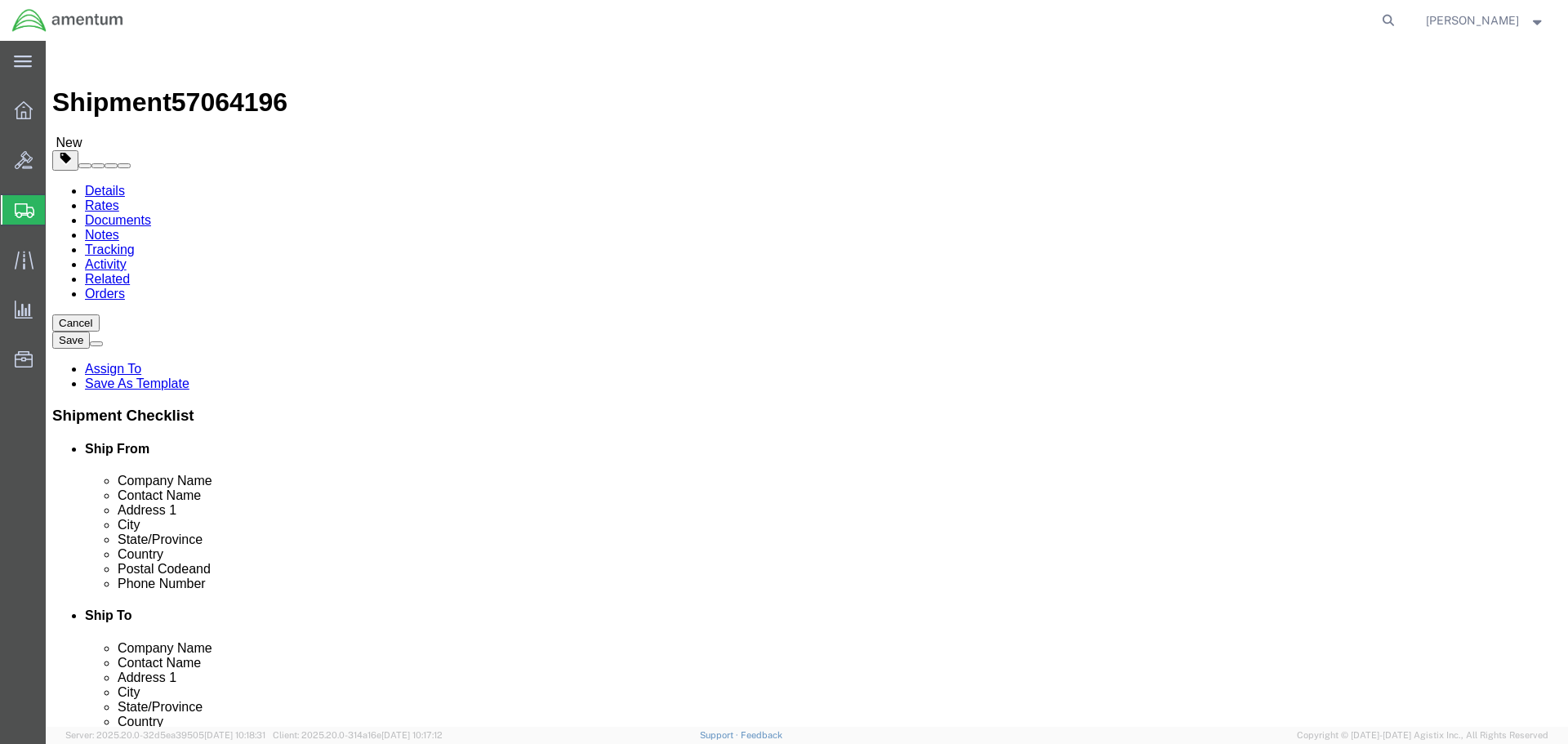
type input "20"
type input "77"
click div "Package Type Select BCK Boxes Bale(s) Basket(s) Bolt(s) Bottle(s) Buckets Bulk …"
click link "Add Content"
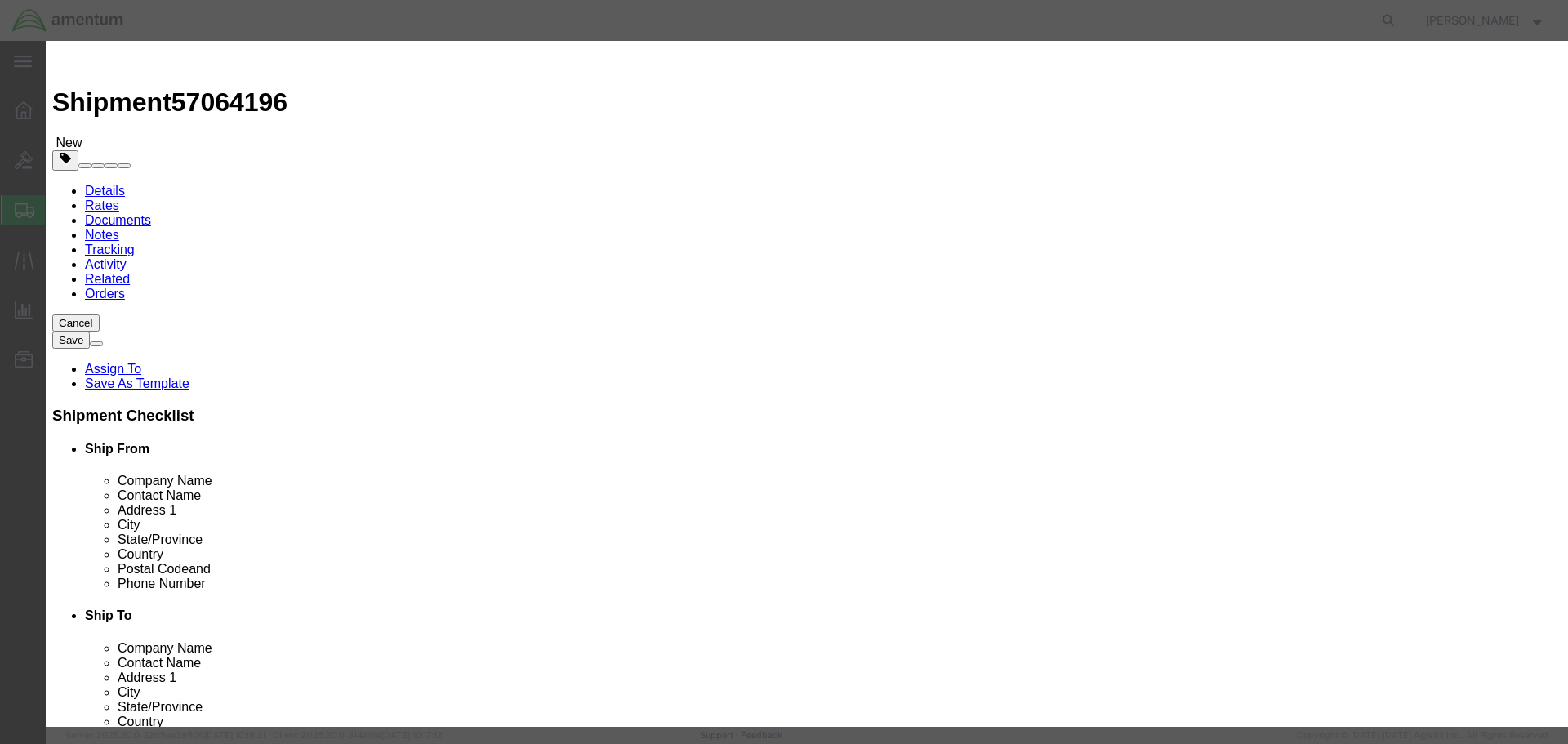
click input "text"
type input "Epsilon 180 Camera Kit"
type input "2"
click input "text"
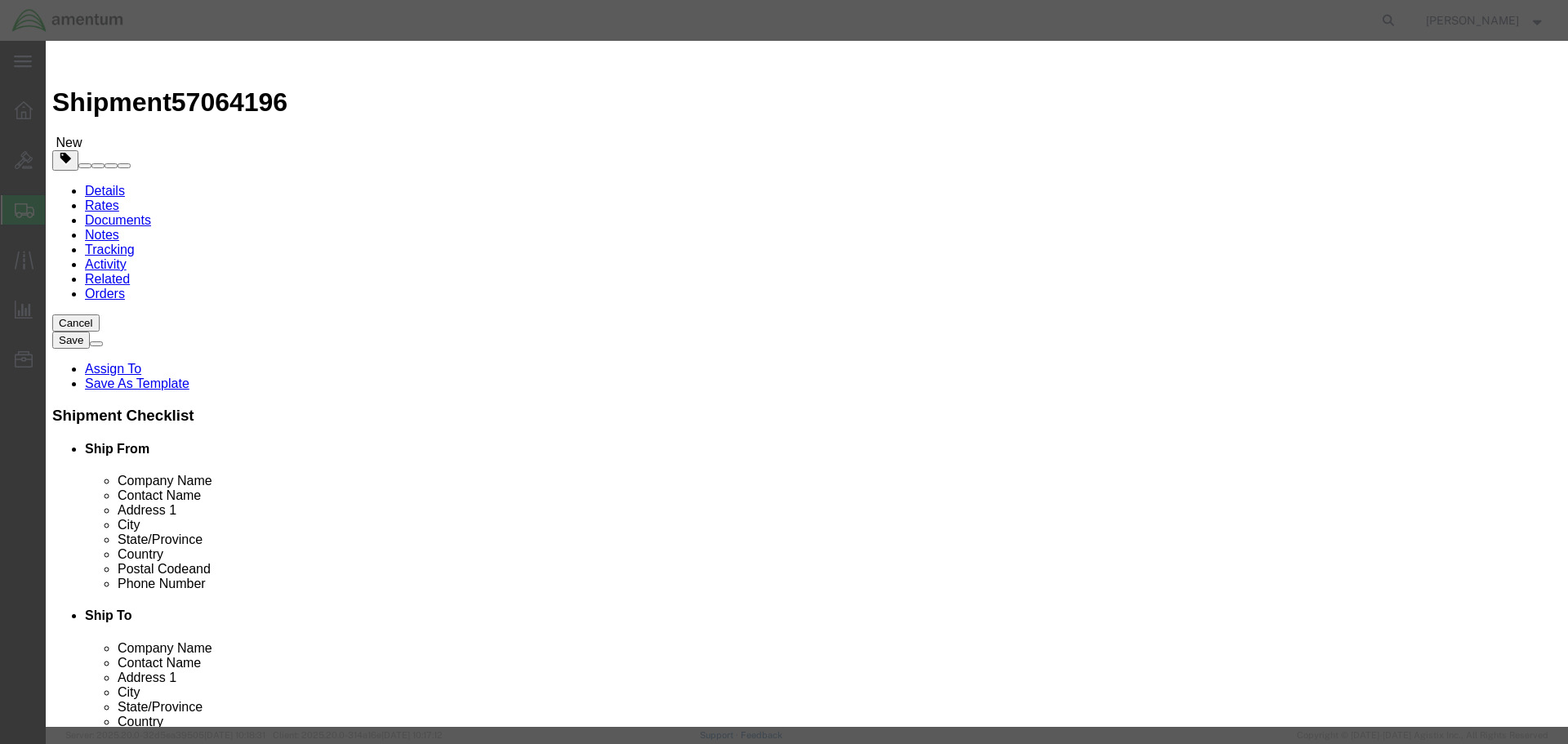
type input "200000"
click label "Serial"
click button "Save & Close"
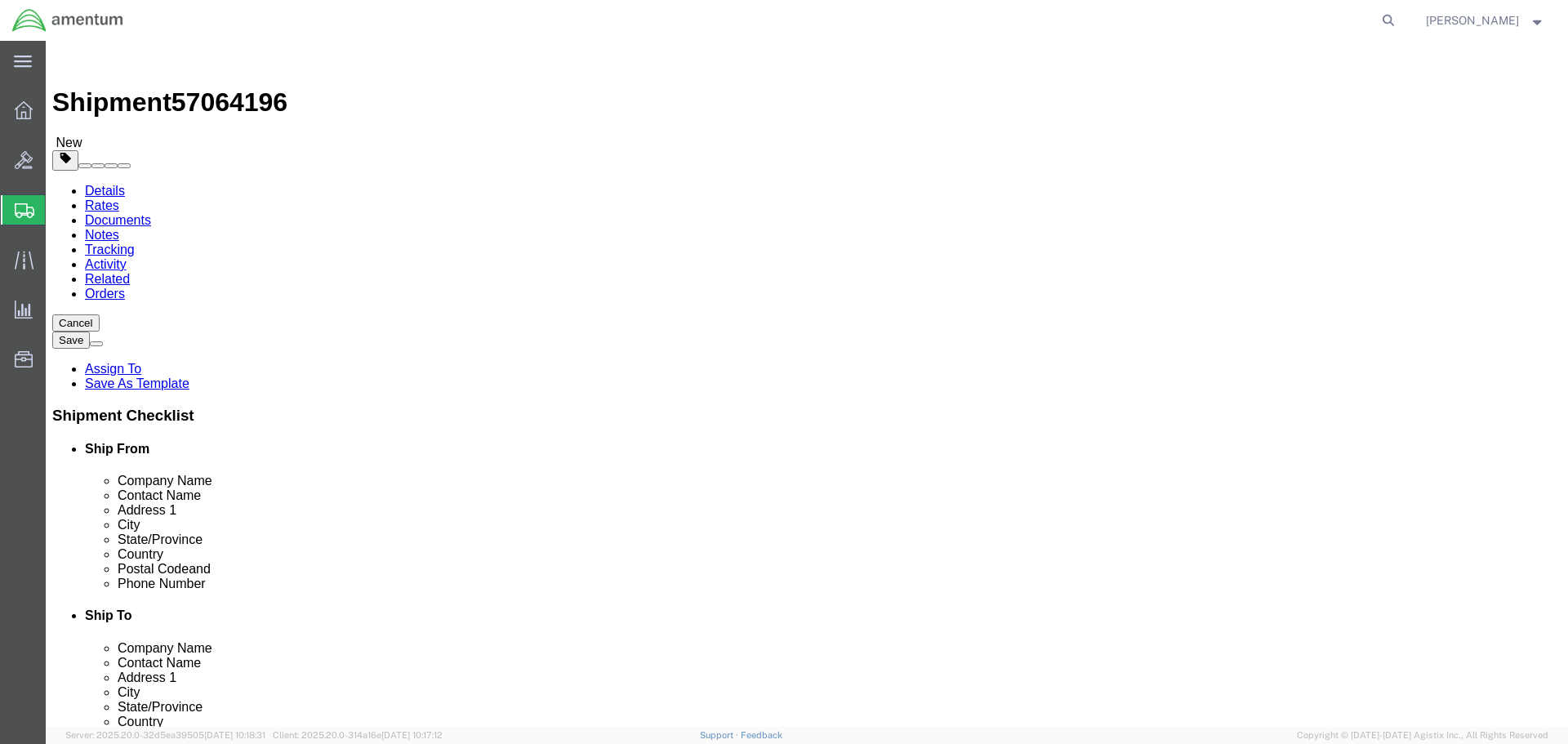
scroll to position [82, 0]
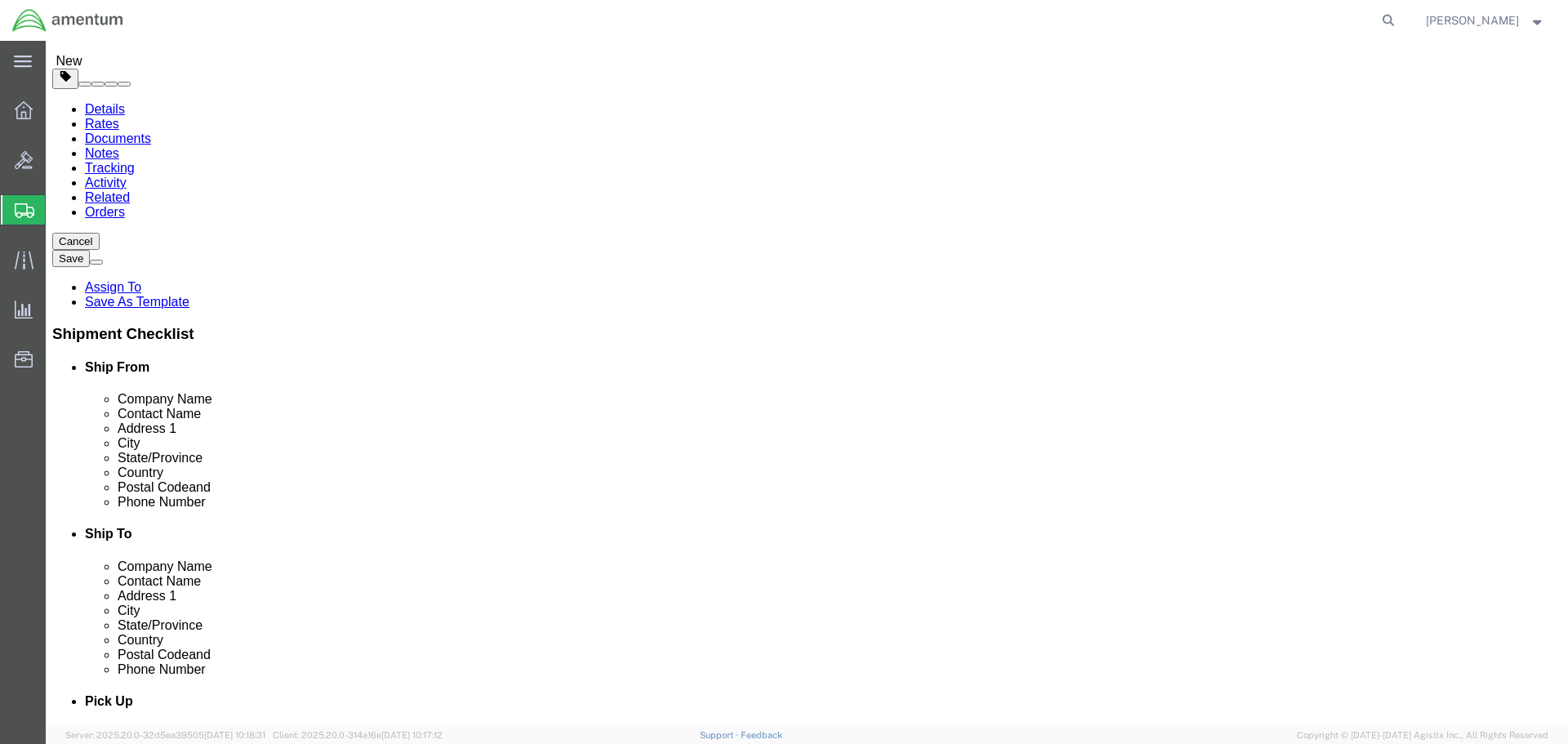
click link "Add Content"
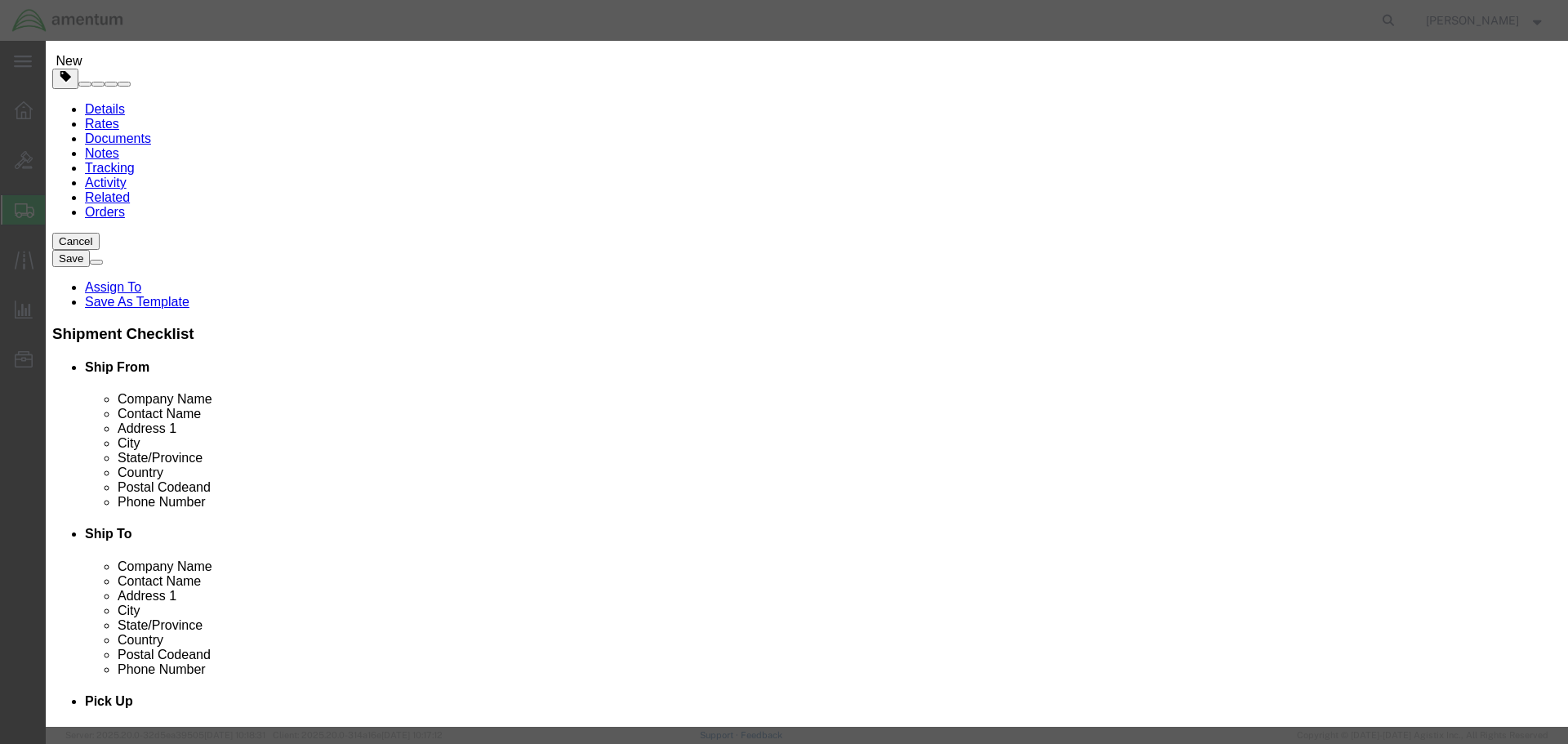
click input "text"
type input "t"
type input "ThinkPad laptop"
type input "2"
type input "6000"
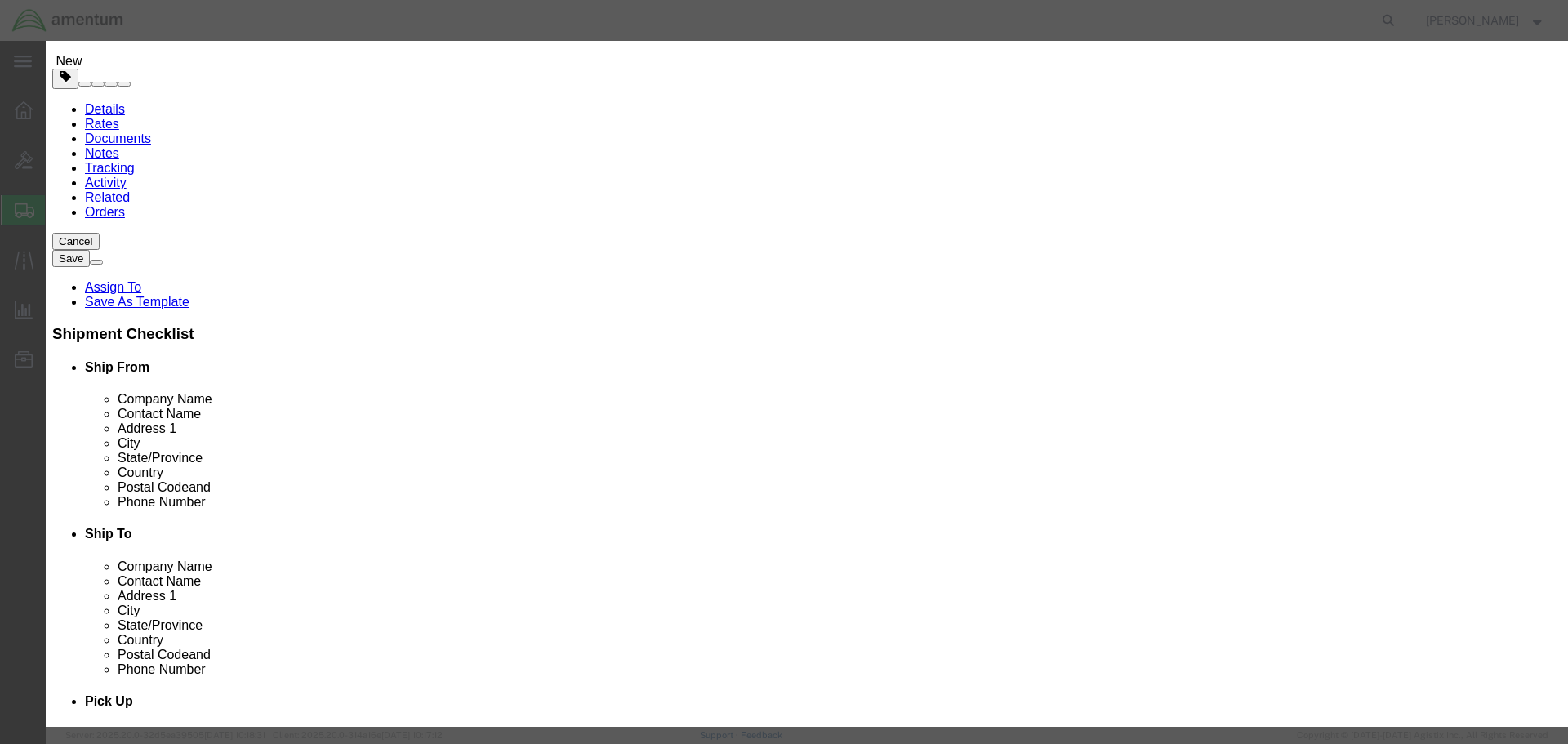
click div "Select ADP AED AFN ALL AMD AOA ARS ATS AUD AWG AZN BAM BBD BDT BGL BGN BHD BIF …"
click button "Save & Close"
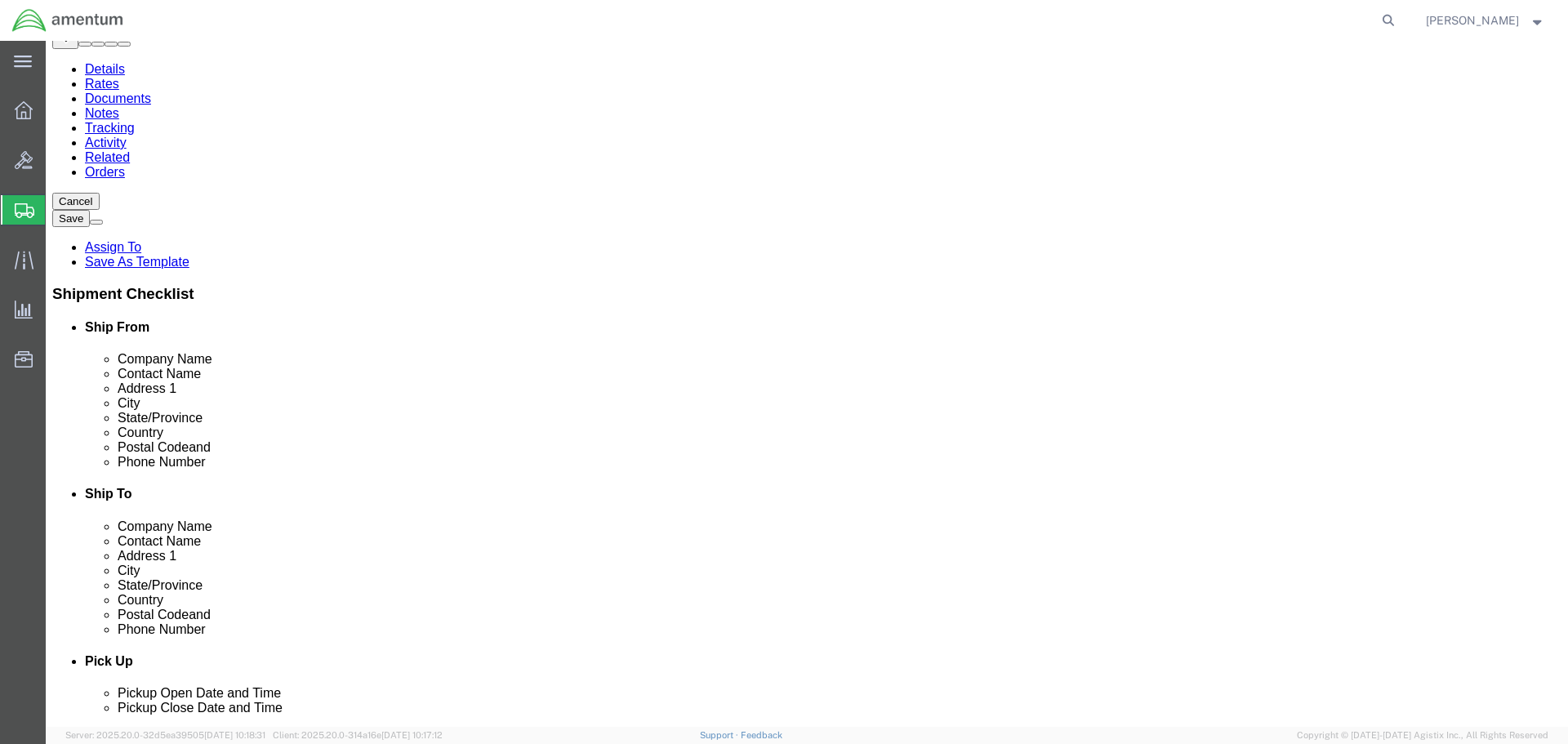
scroll to position [144, 0]
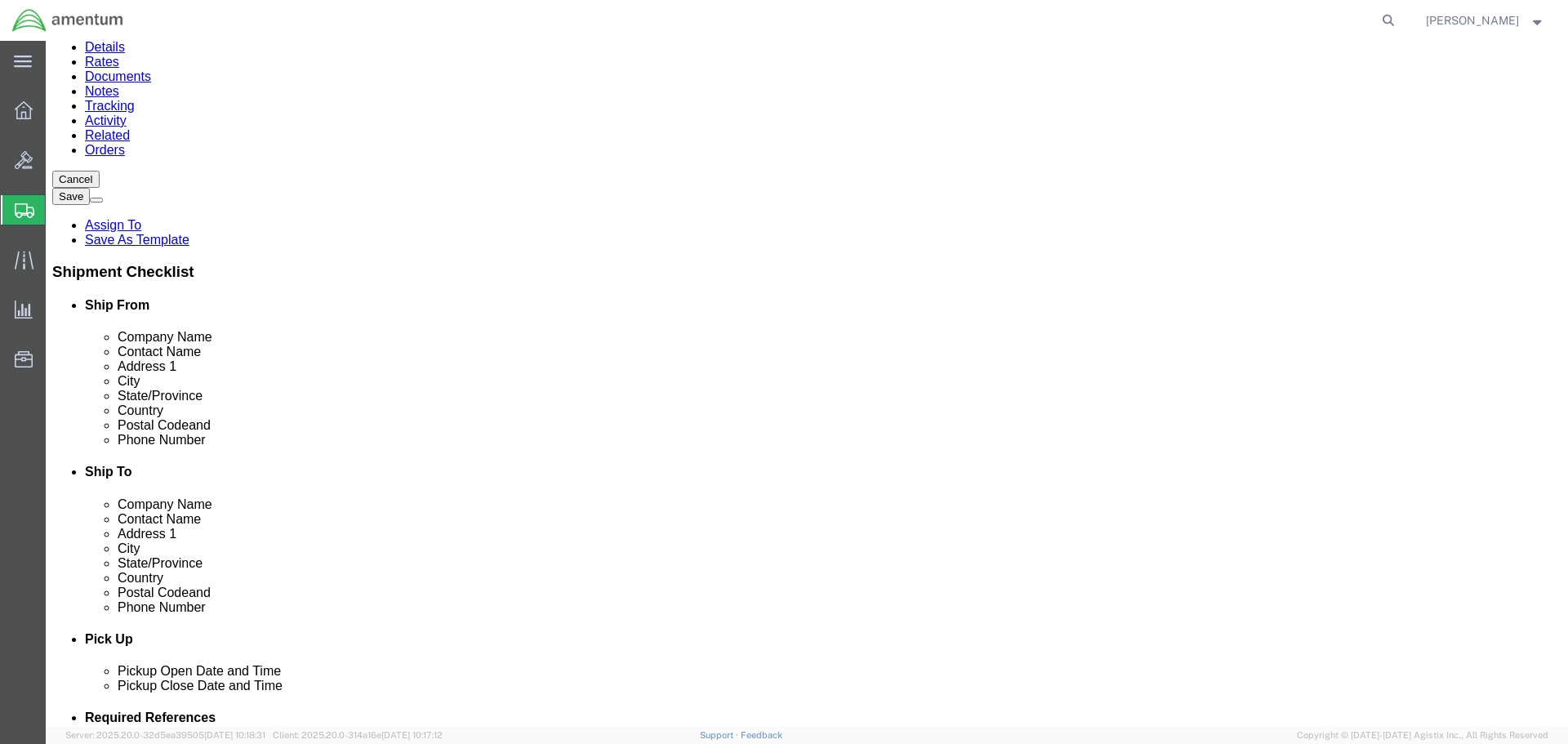
click button "Rate Shipment"
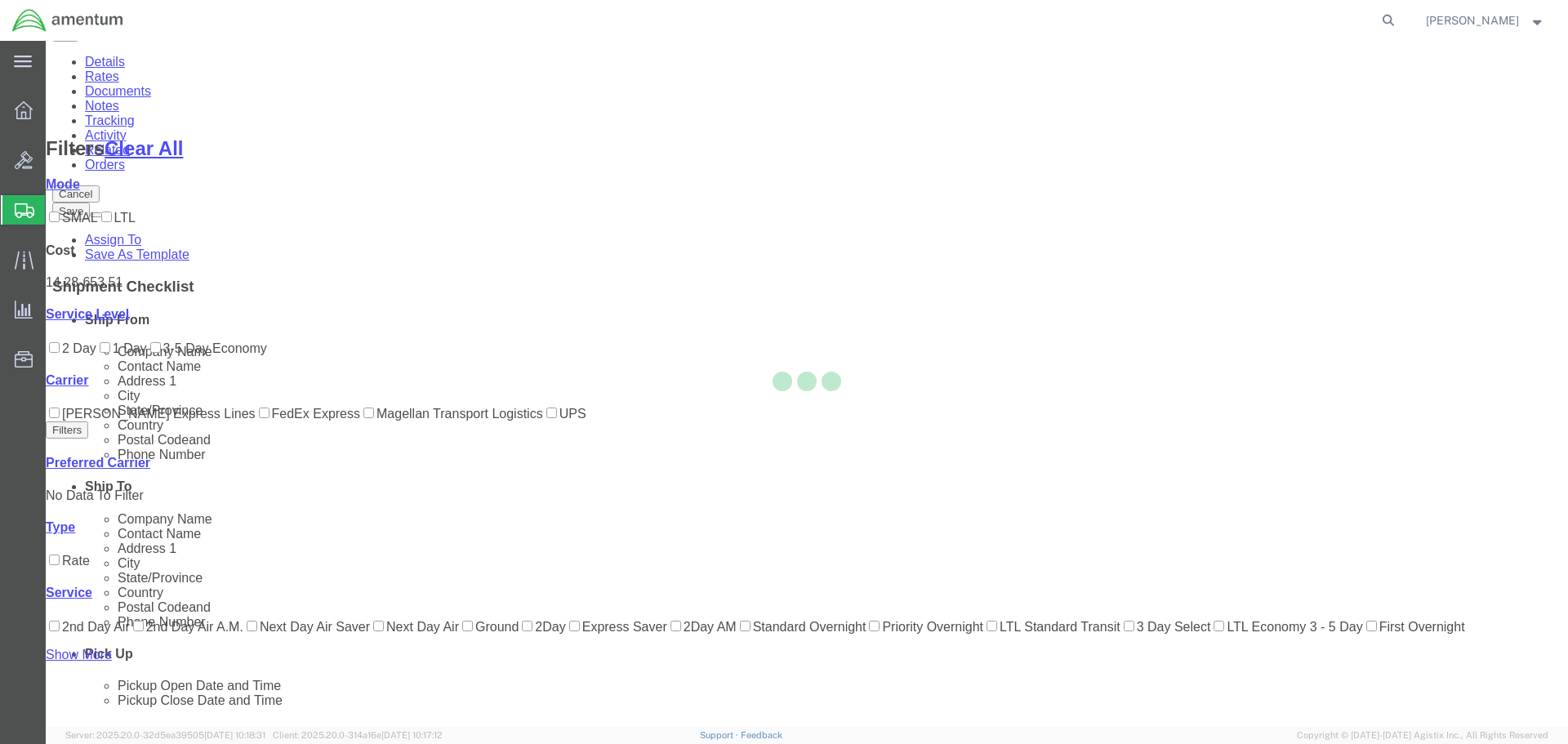
scroll to position [135, 0]
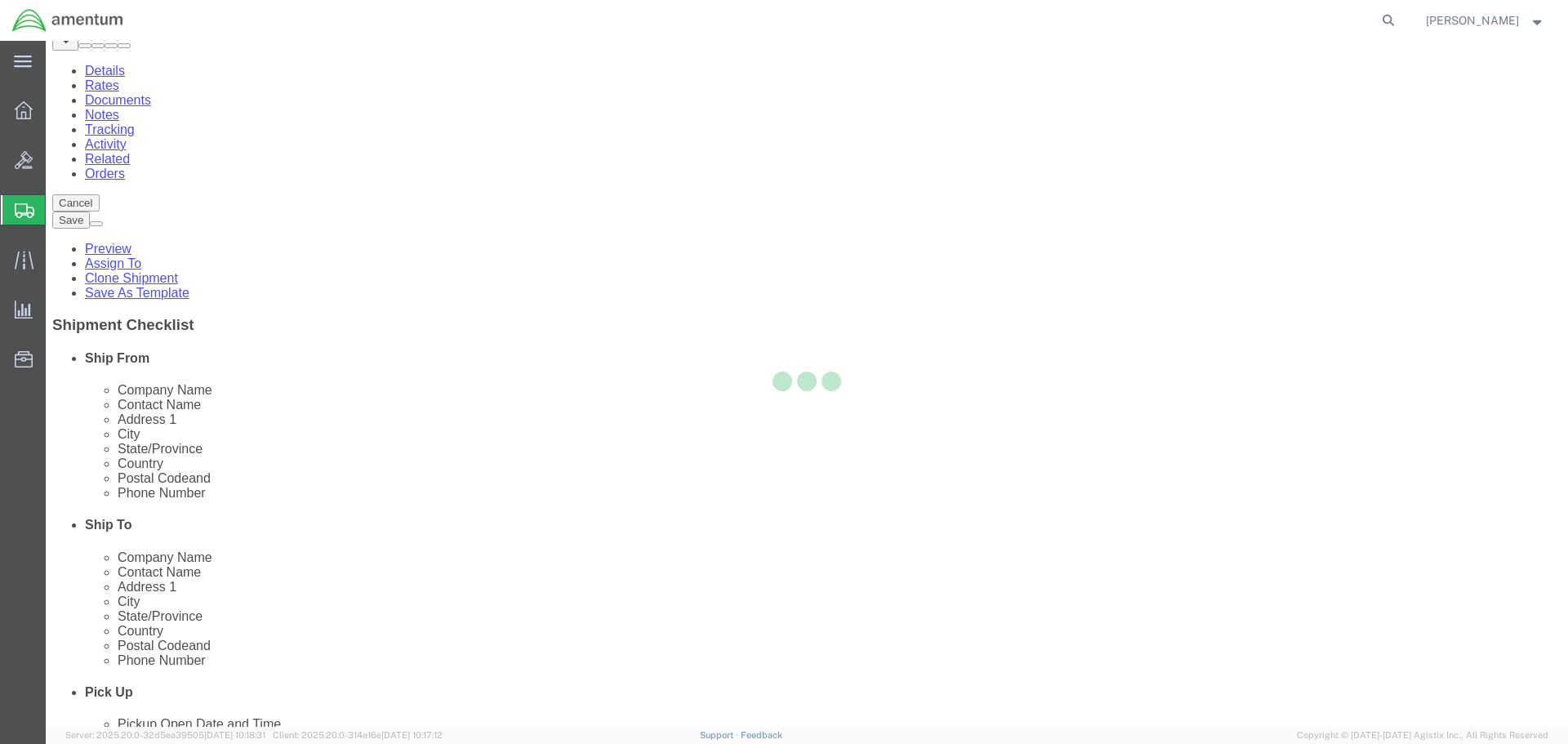
scroll to position [0, 0]
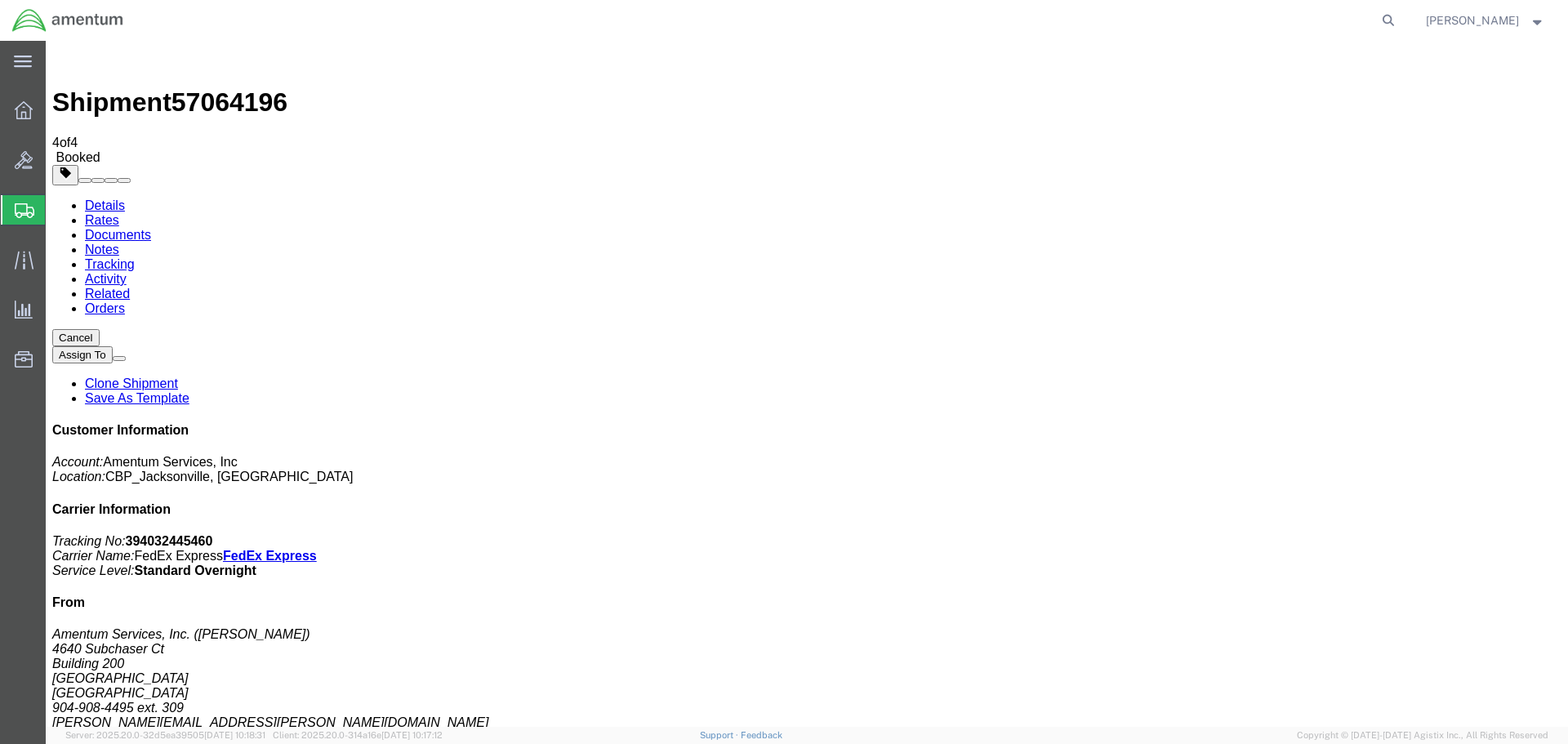
checkbox input "true"
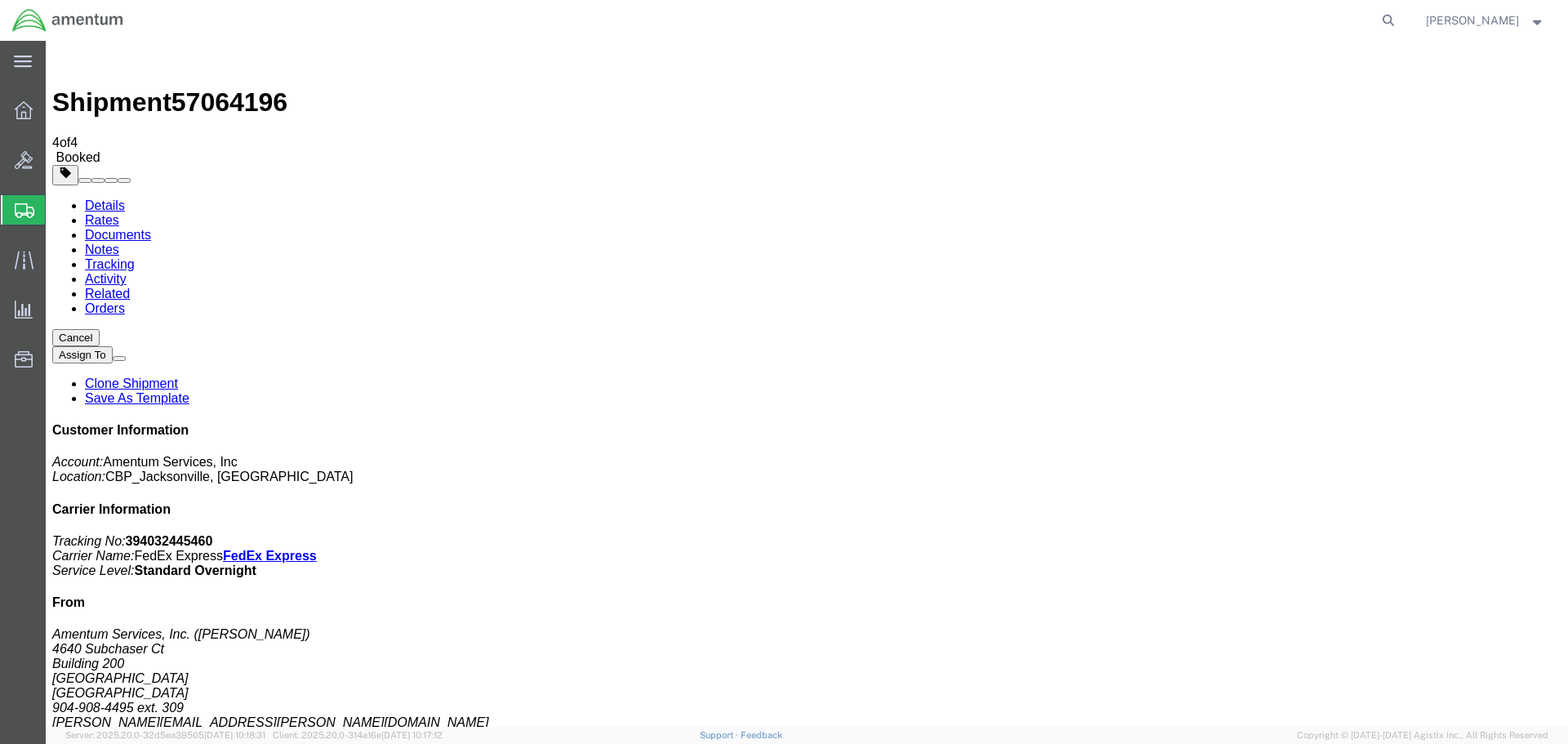
select select "2"
